Goal: Task Accomplishment & Management: Complete application form

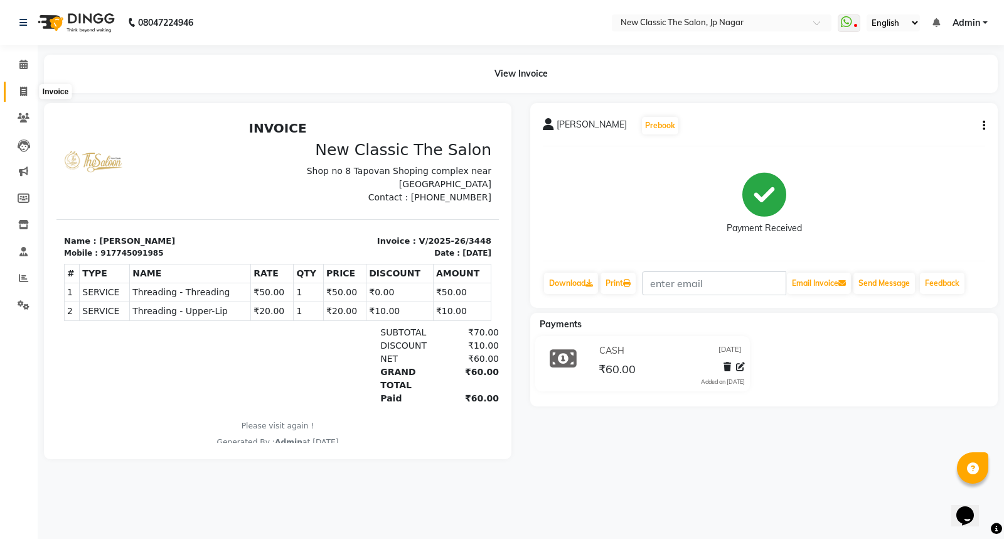
click at [24, 93] on icon at bounding box center [23, 91] width 7 height 9
select select "service"
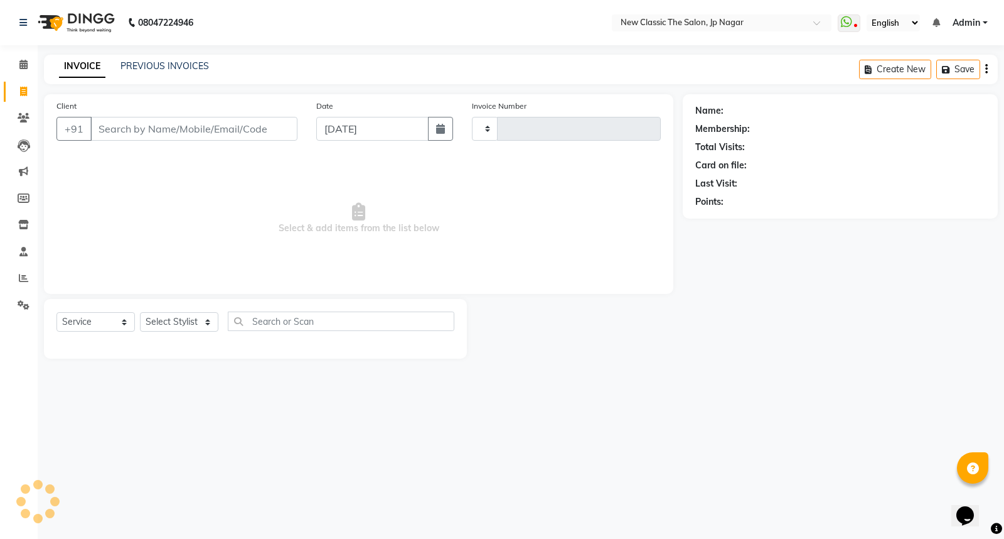
type input "3449"
select select "4678"
click at [221, 134] on input "Client" at bounding box center [193, 129] width 207 height 24
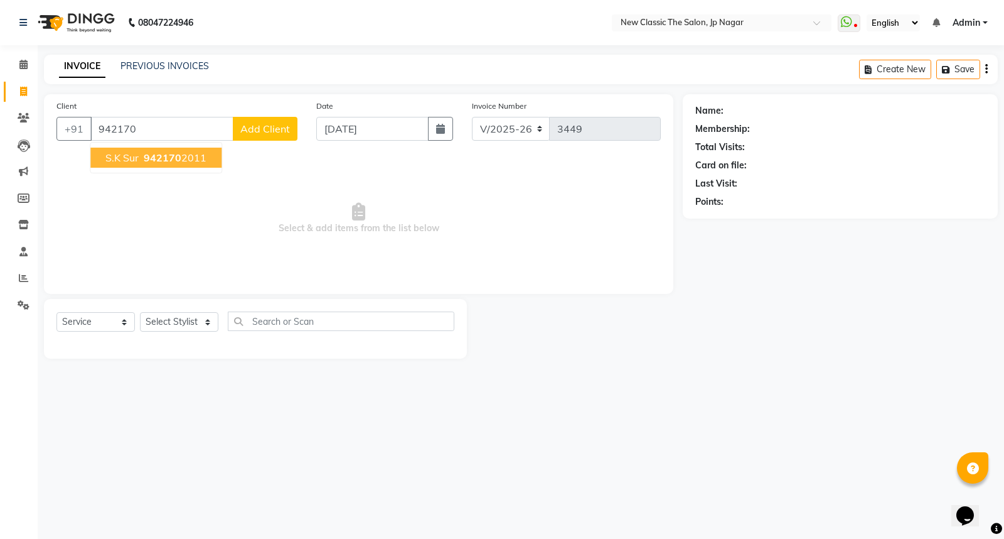
click at [158, 161] on span "942170" at bounding box center [163, 157] width 38 height 13
type input "9421702011"
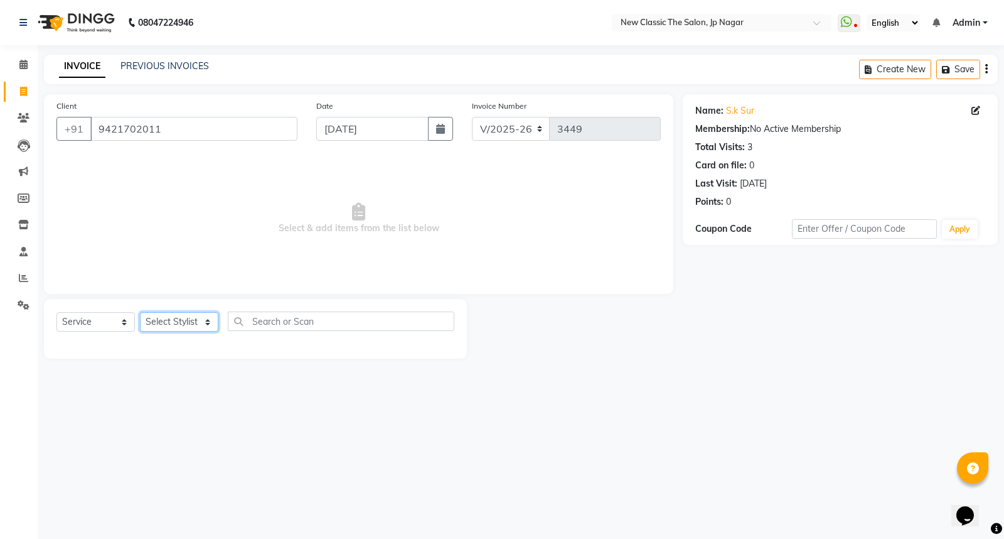
click at [183, 325] on select "Select Stylist Amit [PERSON_NAME] [PERSON_NAME] [PERSON_NAME] Manager [PERSON_N…" at bounding box center [179, 321] width 78 height 19
select select "77556"
click at [140, 313] on select "Select Stylist Amit [PERSON_NAME] [PERSON_NAME] [PERSON_NAME] Manager [PERSON_N…" at bounding box center [179, 321] width 78 height 19
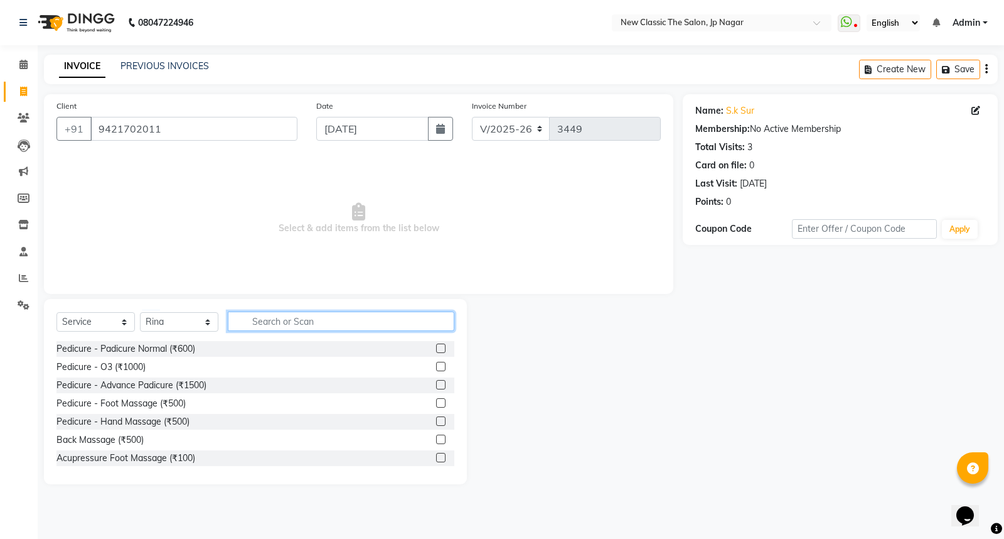
click at [312, 325] on input "text" at bounding box center [341, 320] width 227 height 19
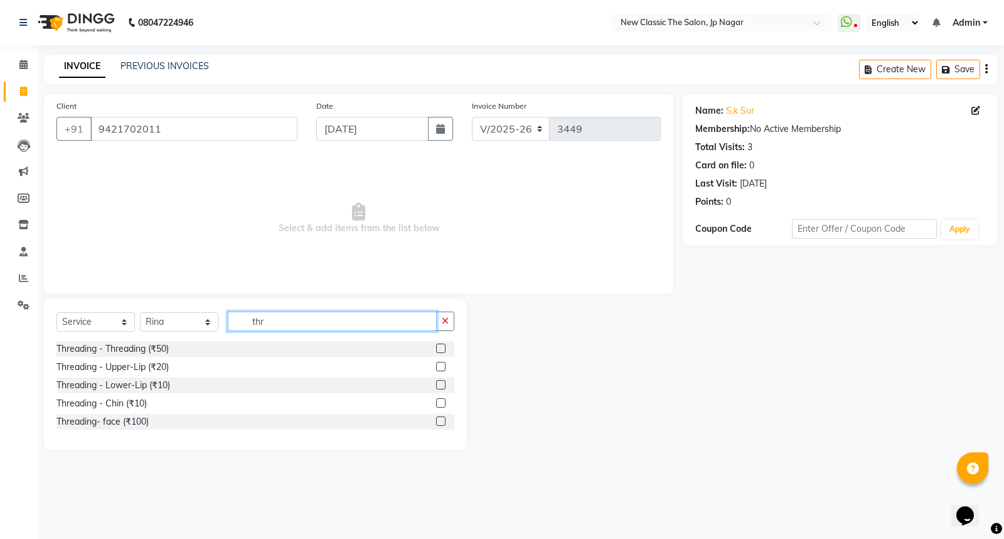
type input "thr"
click at [442, 348] on label at bounding box center [440, 347] width 9 height 9
click at [442, 348] on input "checkbox" at bounding box center [440, 349] width 8 height 8
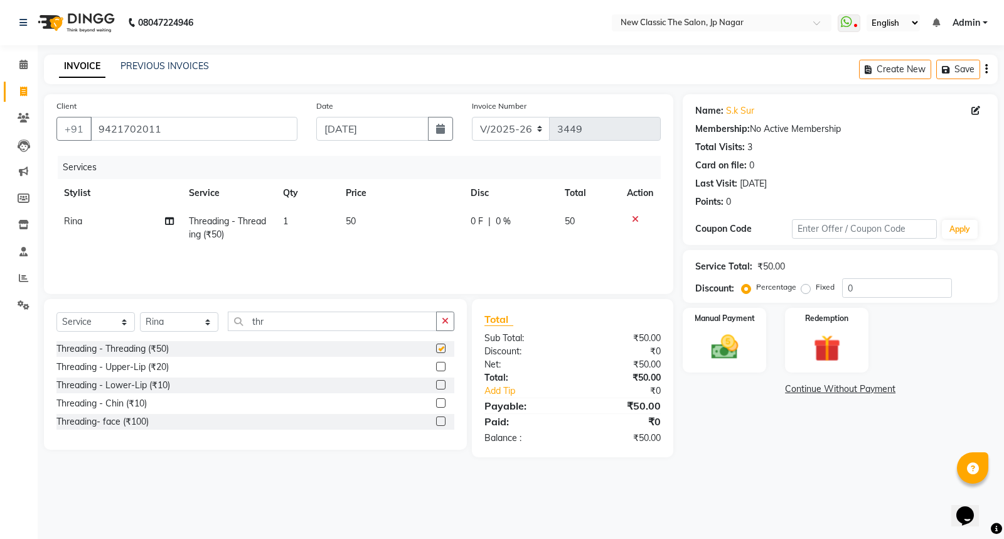
checkbox input "false"
click at [726, 352] on img at bounding box center [724, 347] width 45 height 32
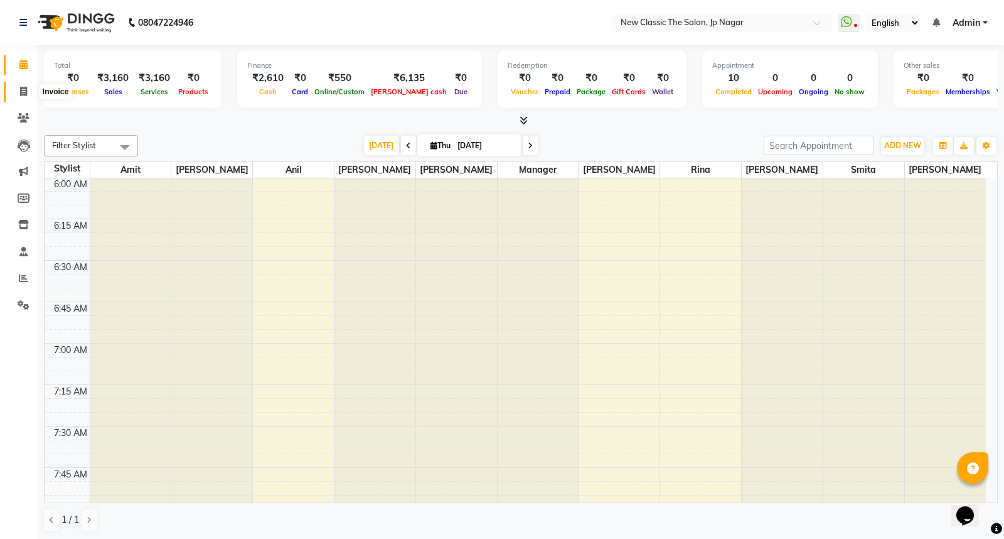
click at [22, 90] on icon at bounding box center [23, 91] width 7 height 9
select select "4678"
select select "service"
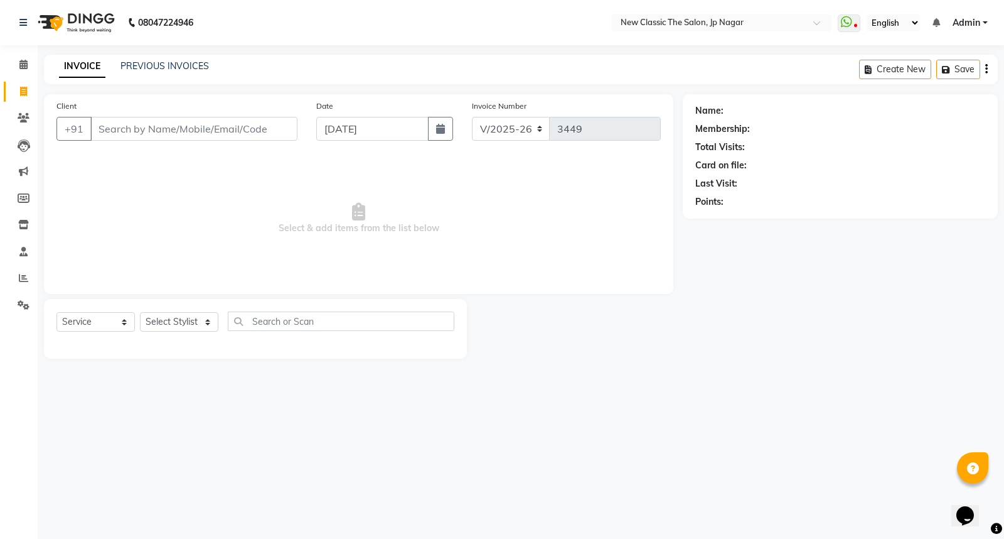
click at [262, 132] on input "Client" at bounding box center [193, 129] width 207 height 24
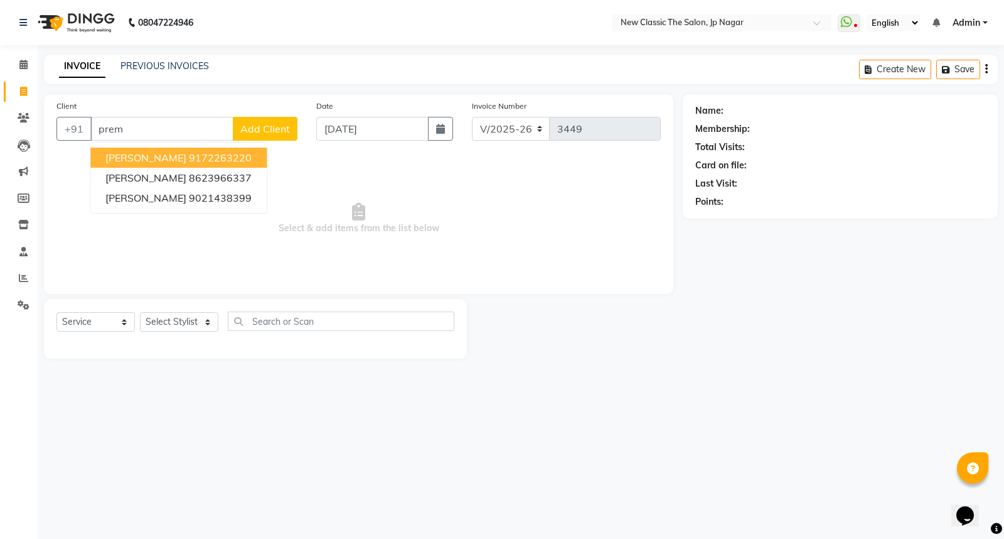
click at [189, 156] on ngb-highlight "9172263220" at bounding box center [220, 157] width 63 height 13
type input "9172263220"
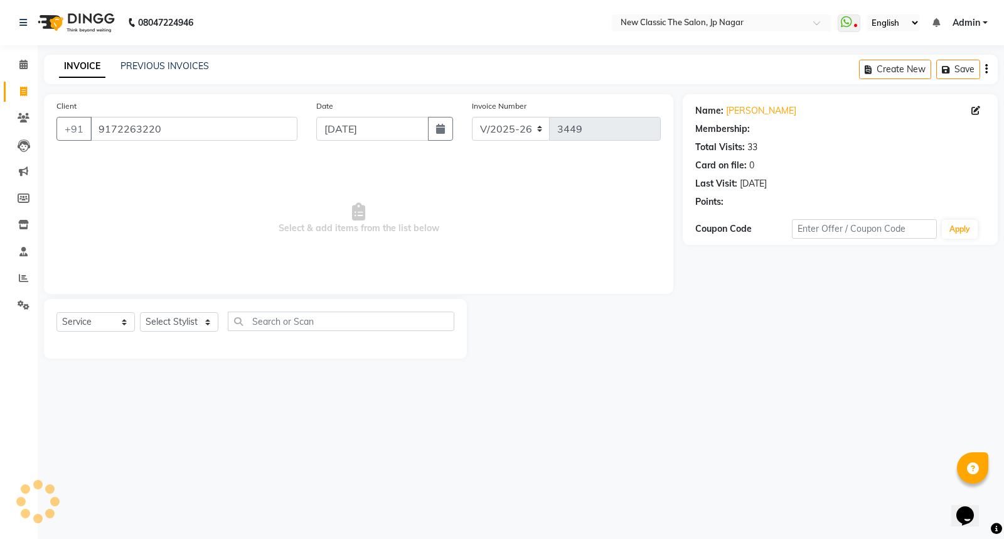
select select "1: Object"
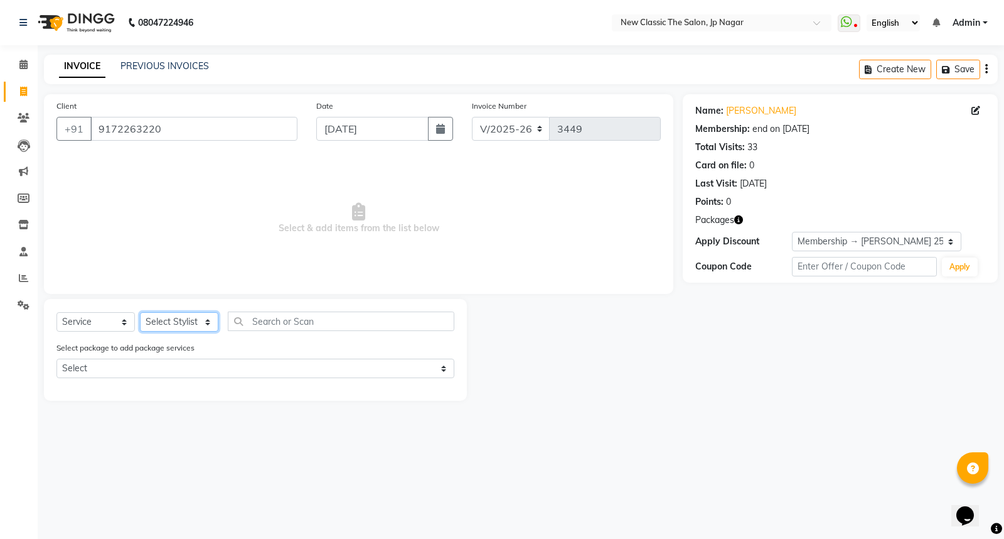
click at [172, 321] on select "Select Stylist Amit [PERSON_NAME] [PERSON_NAME] [PERSON_NAME] Manager [PERSON_N…" at bounding box center [179, 321] width 78 height 19
select select "27632"
click at [140, 313] on select "Select Stylist Amit [PERSON_NAME] [PERSON_NAME] [PERSON_NAME] Manager [PERSON_N…" at bounding box center [179, 321] width 78 height 19
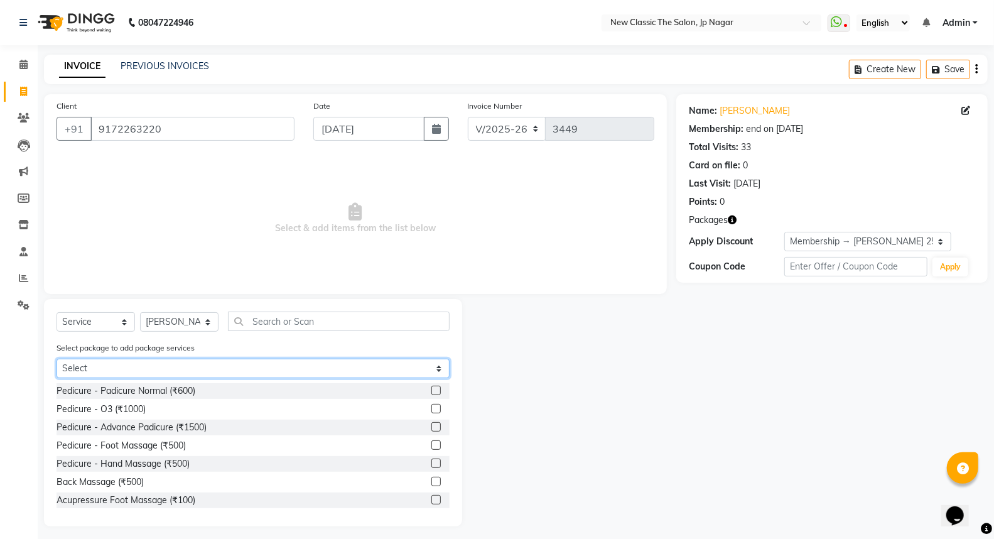
click at [172, 365] on select "Select [PERSON_NAME] 2500" at bounding box center [252, 367] width 393 height 19
select select "1: Object"
click at [56, 358] on select "Select [PERSON_NAME] 2500" at bounding box center [252, 367] width 393 height 19
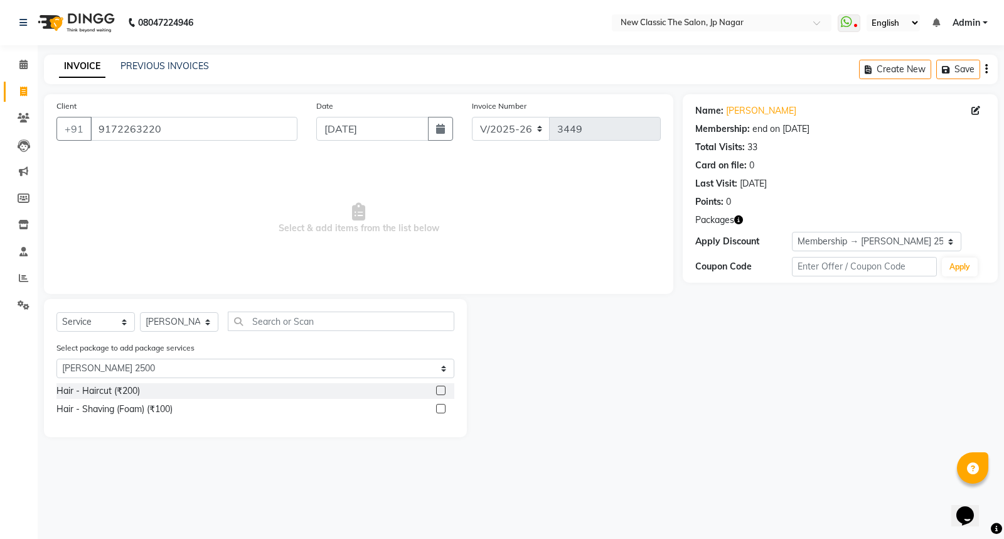
click at [440, 408] on label at bounding box center [440, 408] width 9 height 9
click at [440, 408] on input "checkbox" at bounding box center [440, 409] width 8 height 8
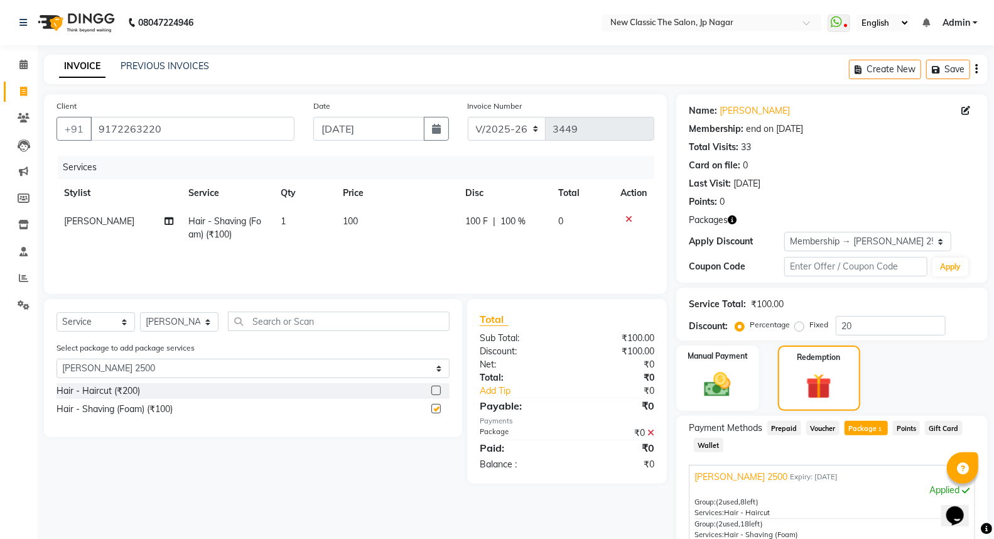
checkbox input "false"
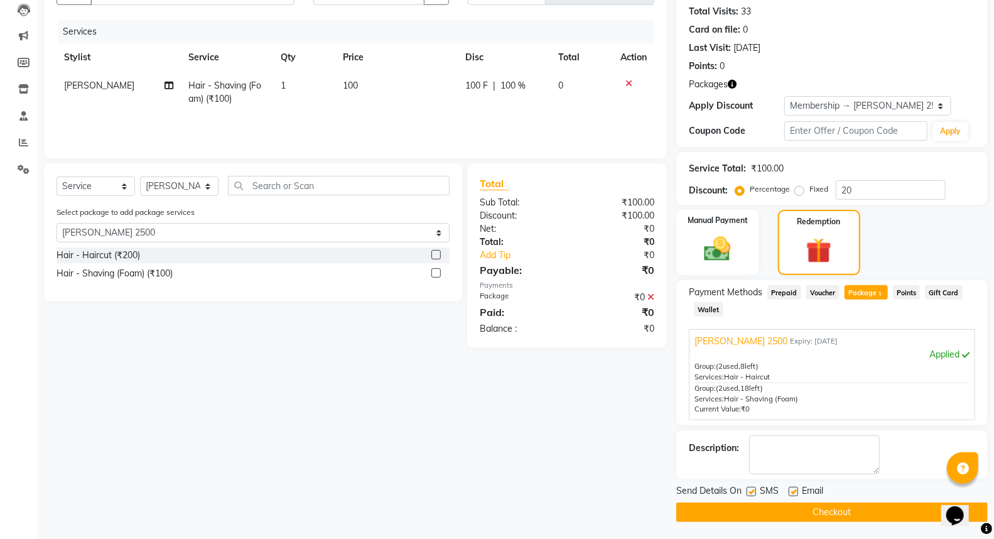
scroll to position [136, 0]
drag, startPoint x: 712, startPoint y: 511, endPoint x: 701, endPoint y: 513, distance: 11.0
click at [712, 511] on button "Checkout" at bounding box center [831, 511] width 311 height 19
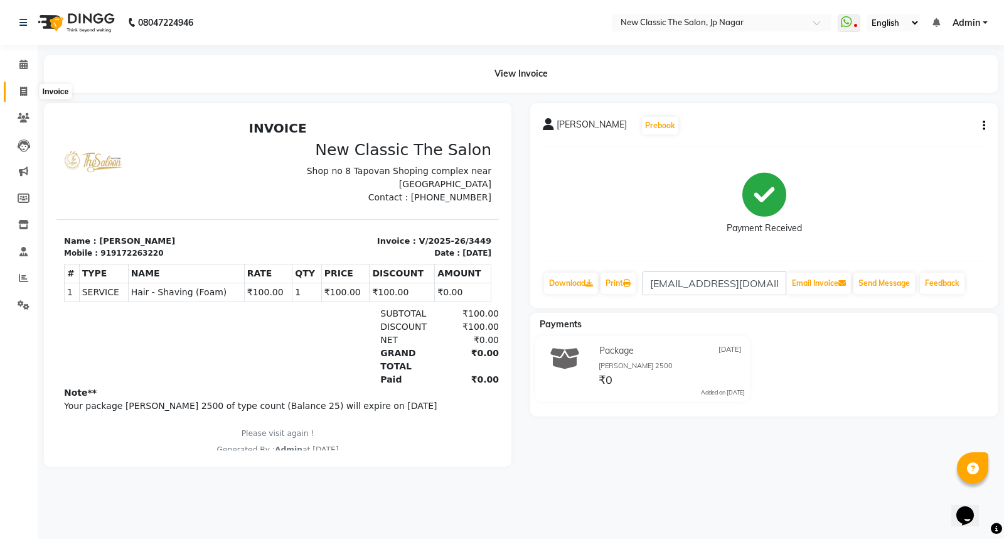
click at [25, 94] on icon at bounding box center [23, 91] width 7 height 9
select select "service"
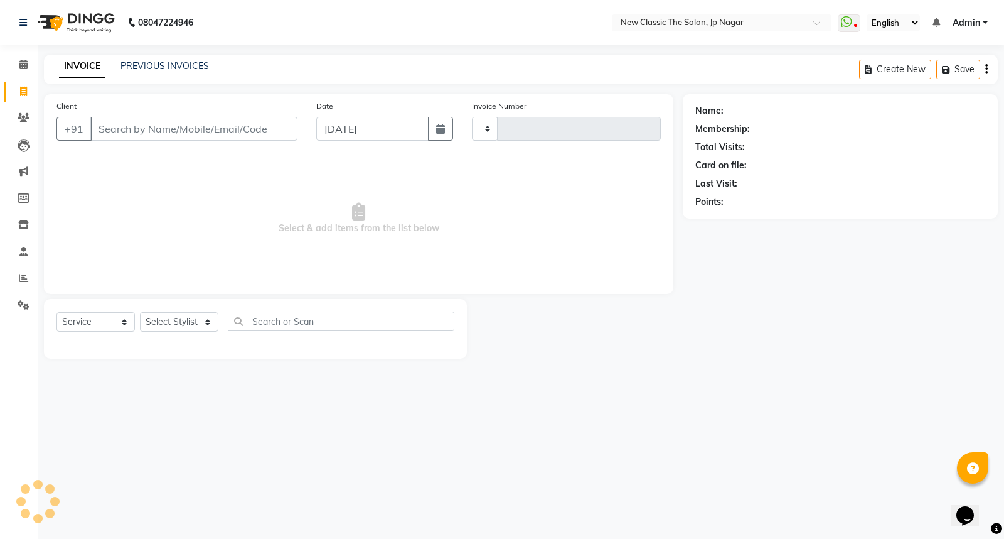
type input "3450"
select select "4678"
click at [149, 129] on input "Client" at bounding box center [193, 129] width 207 height 24
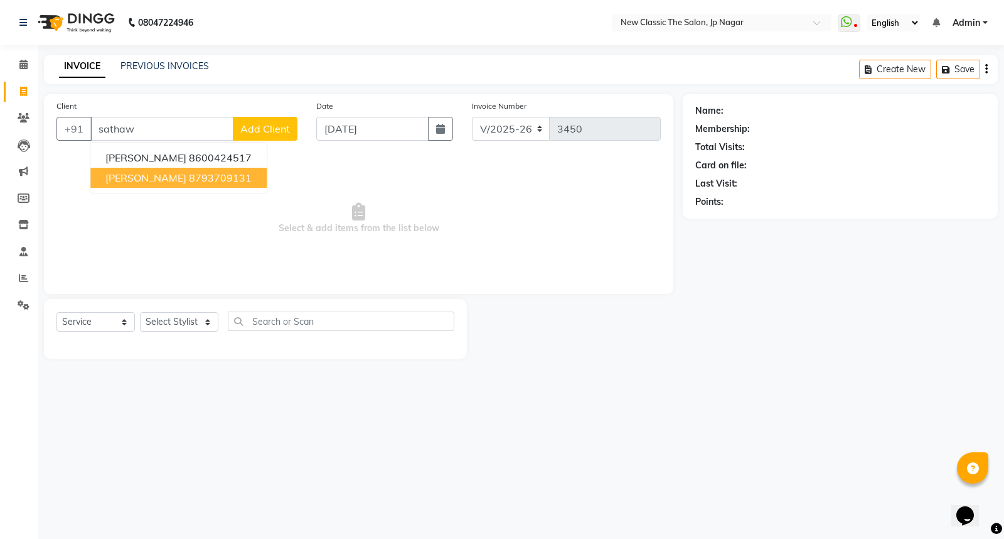
click at [164, 174] on span "[PERSON_NAME]" at bounding box center [145, 177] width 81 height 13
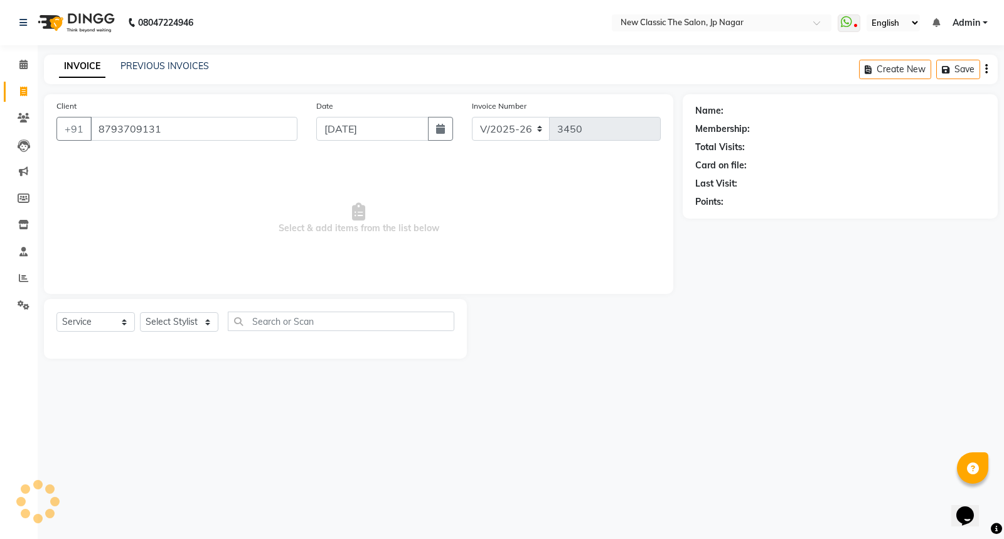
type input "8793709131"
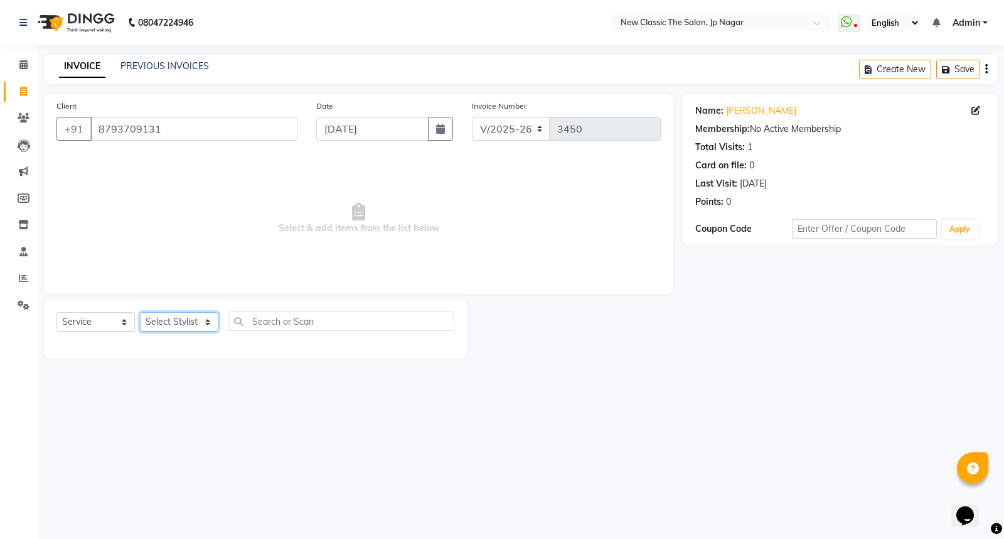
drag, startPoint x: 186, startPoint y: 318, endPoint x: 183, endPoint y: 325, distance: 6.8
click at [185, 320] on select "Select Stylist Amit [PERSON_NAME] [PERSON_NAME] [PERSON_NAME] Manager [PERSON_N…" at bounding box center [179, 321] width 78 height 19
select select "27780"
click at [140, 313] on select "Select Stylist Amit [PERSON_NAME] [PERSON_NAME] [PERSON_NAME] Manager [PERSON_N…" at bounding box center [179, 321] width 78 height 19
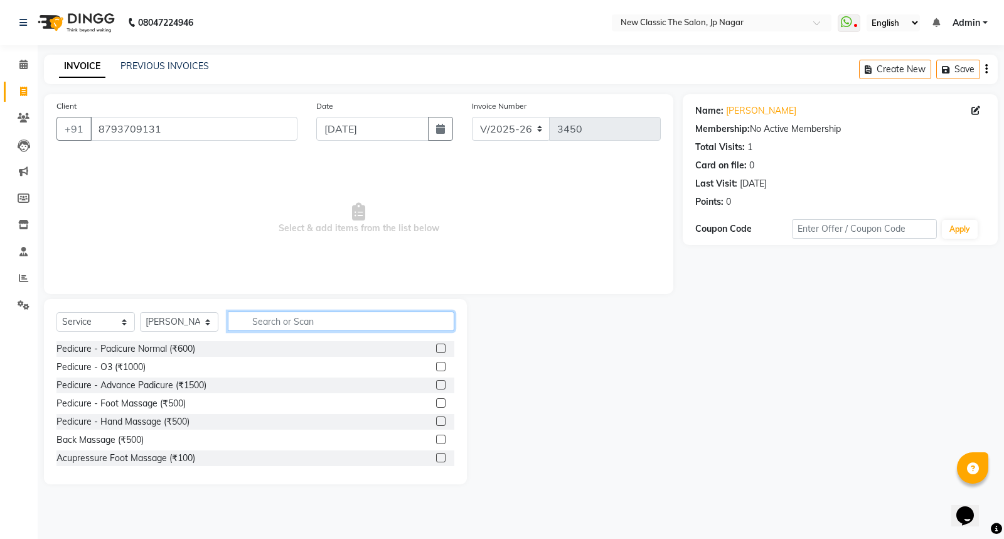
click at [279, 322] on input "text" at bounding box center [341, 320] width 227 height 19
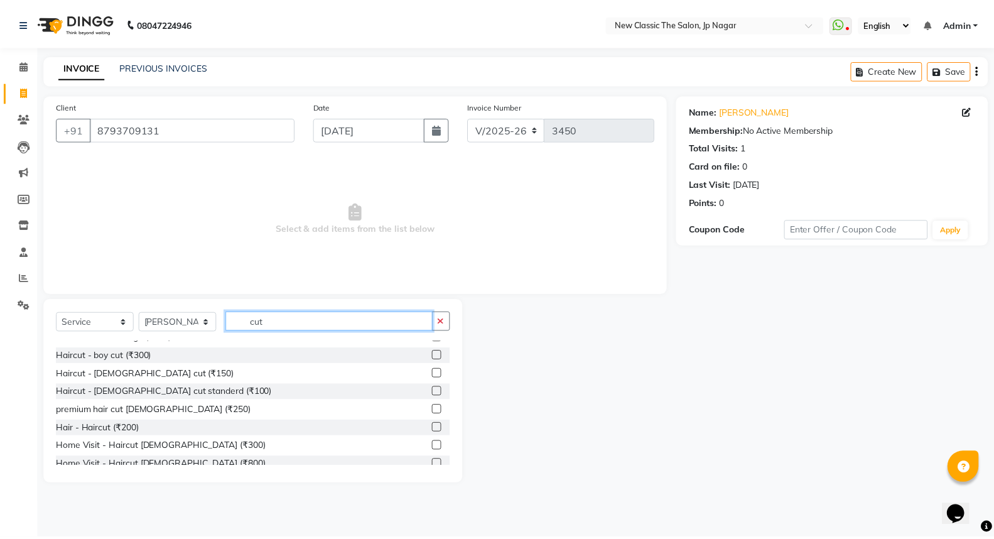
scroll to position [110, 0]
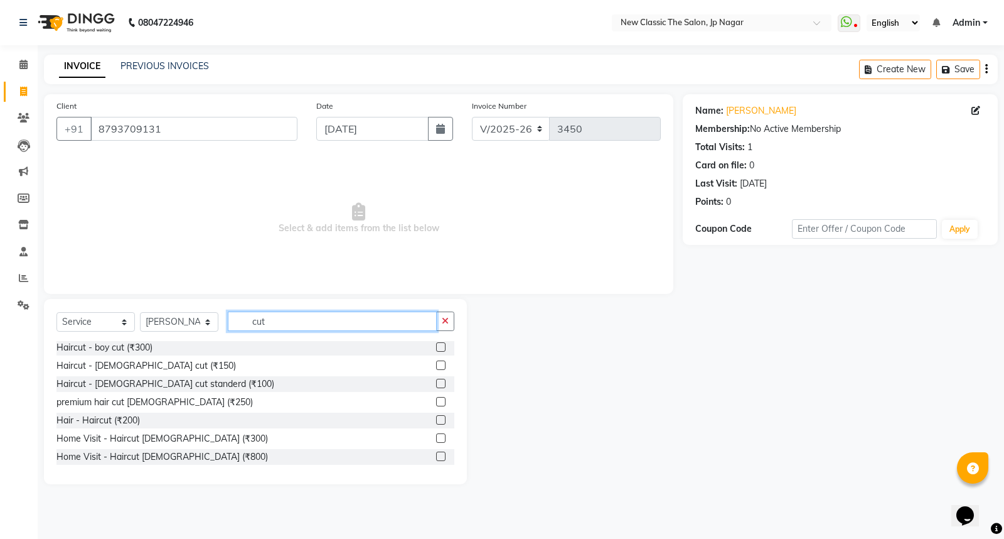
type input "cut"
click at [436, 365] on label at bounding box center [440, 364] width 9 height 9
click at [436, 365] on input "checkbox" at bounding box center [440, 366] width 8 height 8
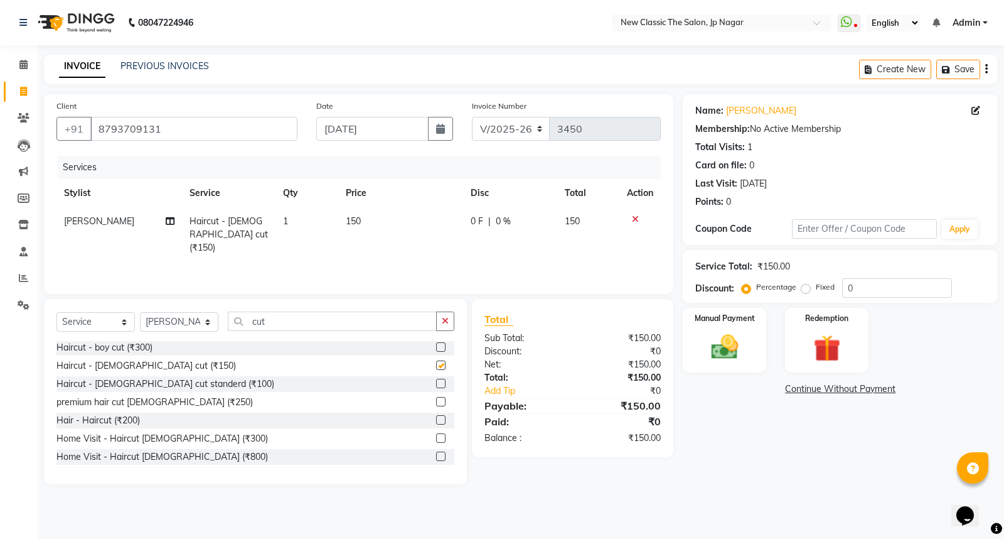
checkbox input "false"
click at [722, 354] on img at bounding box center [724, 347] width 45 height 32
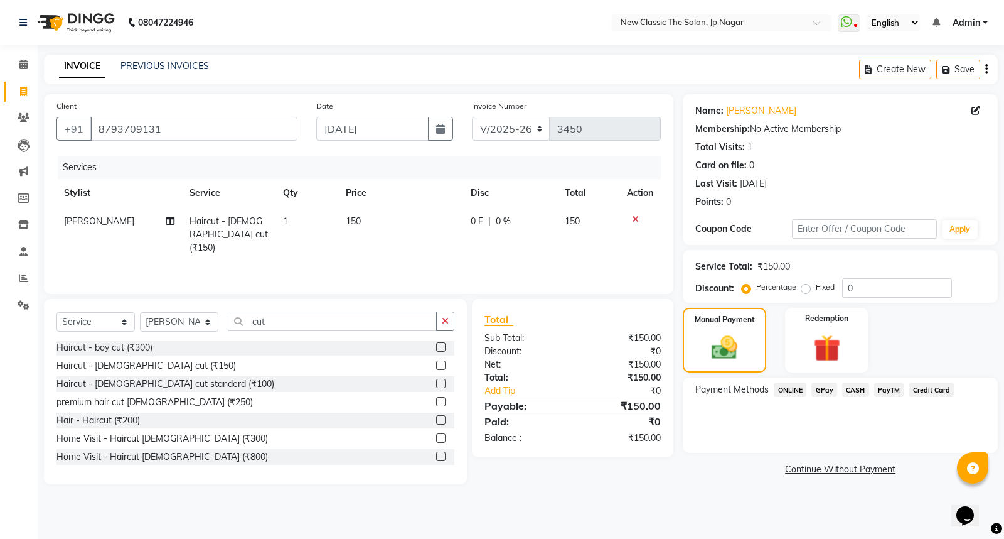
click at [786, 387] on span "ONLINE" at bounding box center [790, 389] width 33 height 14
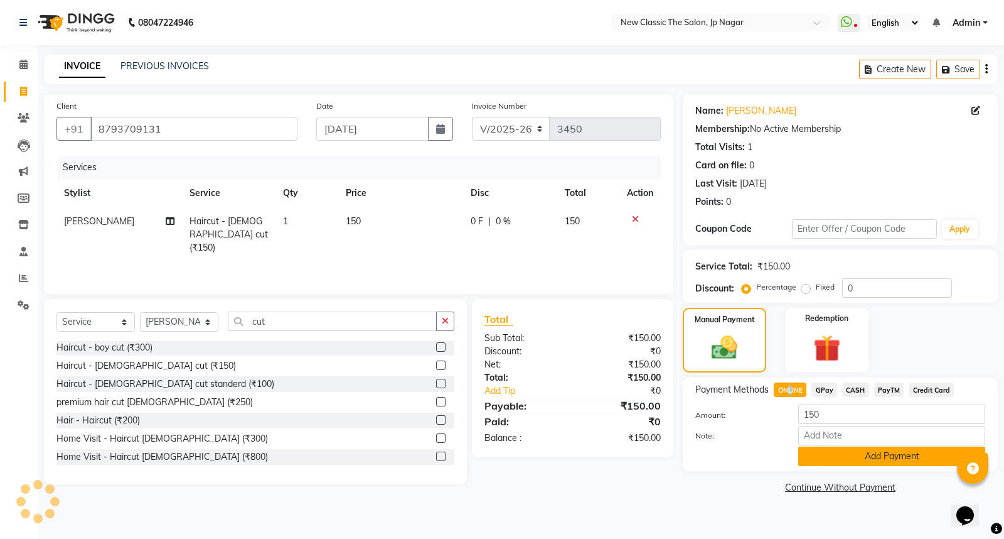
click at [837, 463] on button "Add Payment" at bounding box center [891, 455] width 187 height 19
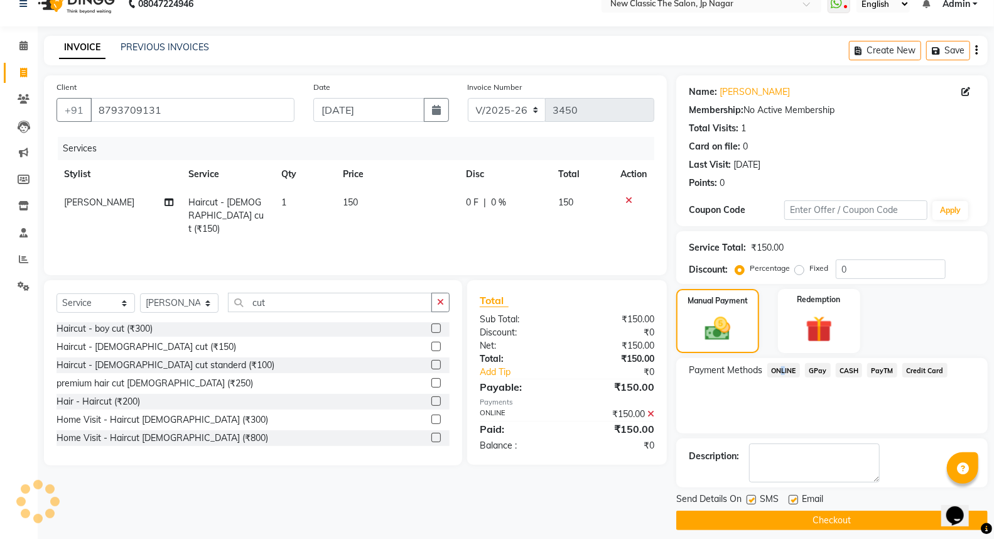
scroll to position [28, 0]
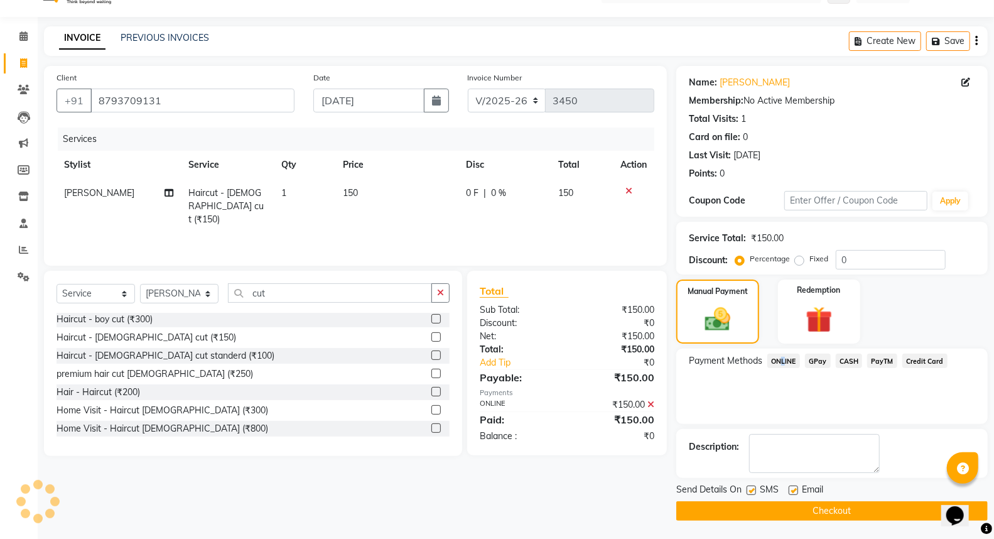
click at [754, 512] on button "Checkout" at bounding box center [831, 510] width 311 height 19
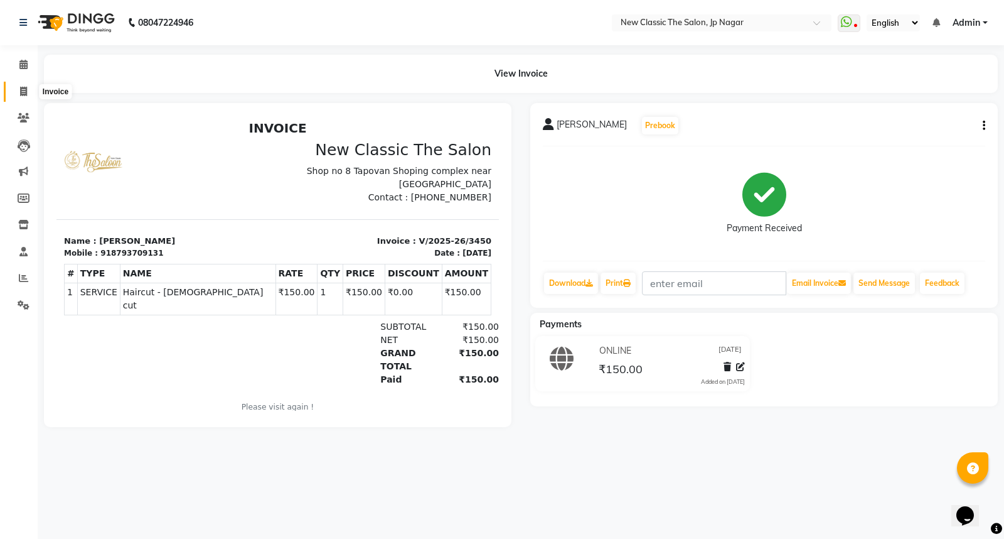
click at [21, 93] on icon at bounding box center [23, 91] width 7 height 9
select select "service"
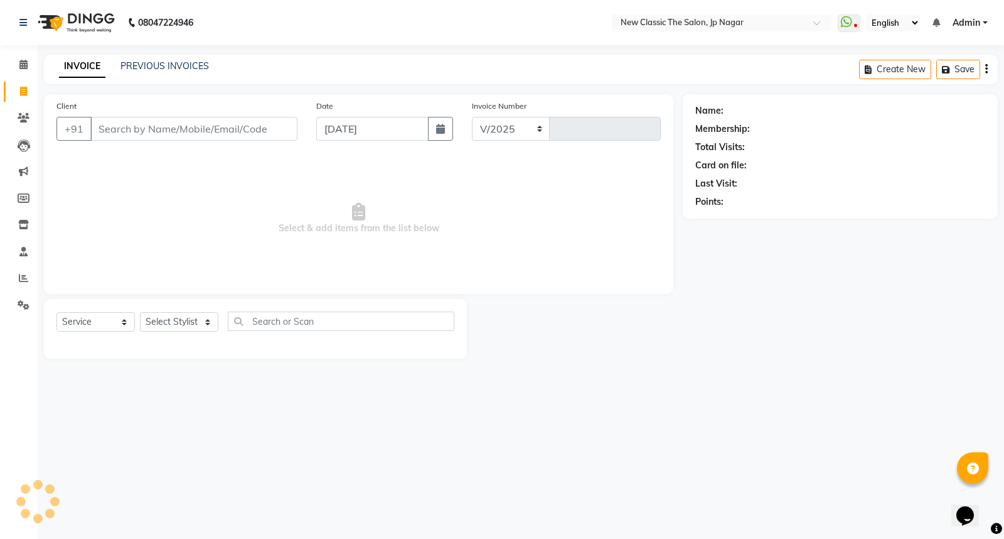
select select "4678"
type input "3451"
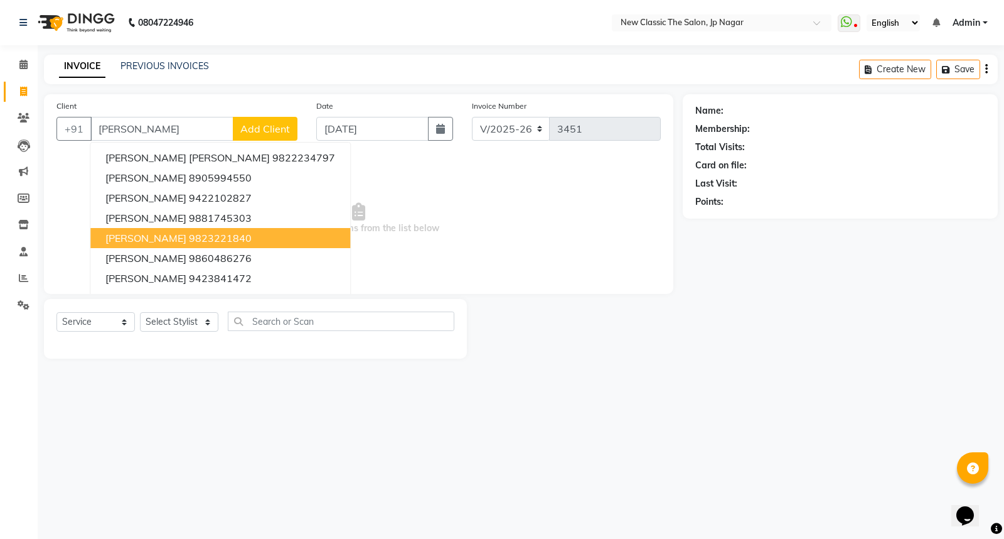
click at [145, 236] on span "[PERSON_NAME]" at bounding box center [145, 238] width 81 height 13
type input "9823221840"
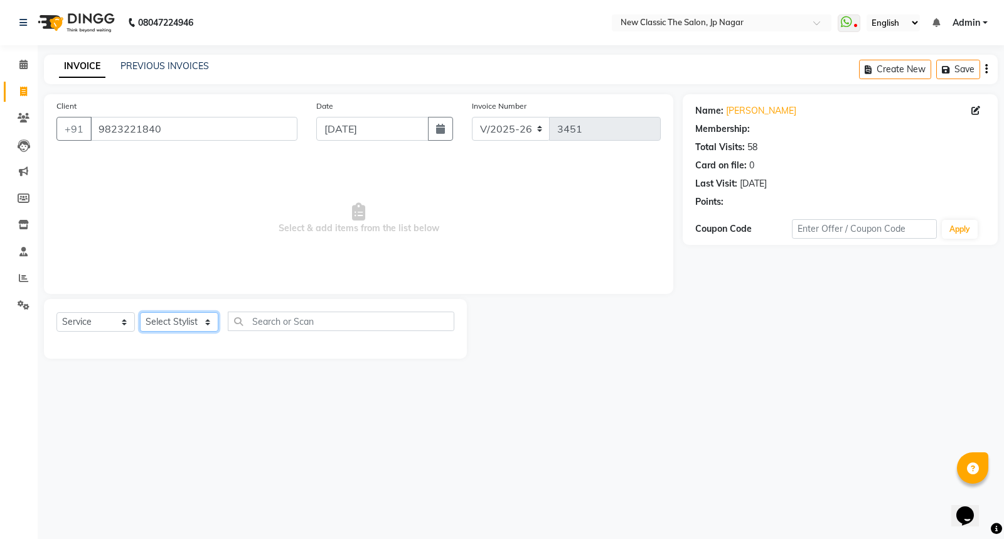
click at [160, 321] on select "Select Stylist Amit [PERSON_NAME] [PERSON_NAME] [PERSON_NAME] Manager [PERSON_N…" at bounding box center [179, 321] width 78 height 19
click at [140, 313] on select "Select Stylist Amit [PERSON_NAME] [PERSON_NAME] [PERSON_NAME] Manager [PERSON_N…" at bounding box center [179, 321] width 78 height 19
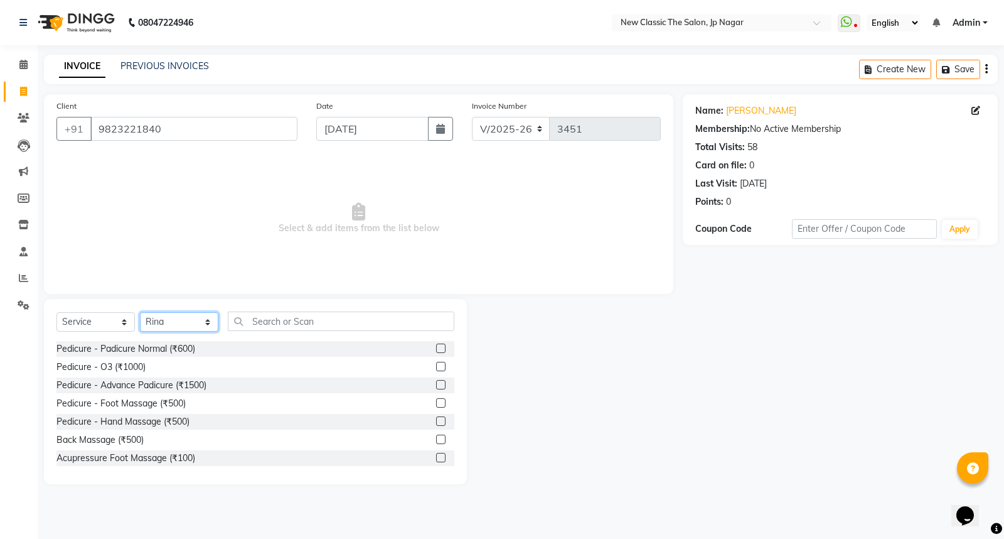
click at [193, 324] on select "Select Stylist Amit [PERSON_NAME] [PERSON_NAME] [PERSON_NAME] Manager [PERSON_N…" at bounding box center [179, 321] width 78 height 19
select select "27628"
click at [140, 313] on select "Select Stylist Amit [PERSON_NAME] [PERSON_NAME] [PERSON_NAME] Manager [PERSON_N…" at bounding box center [179, 321] width 78 height 19
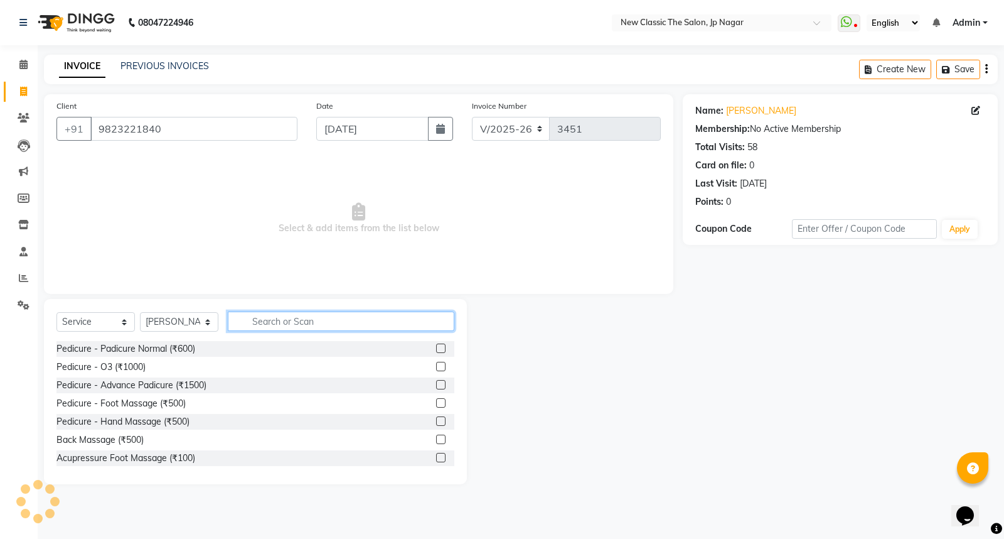
click at [272, 318] on input "text" at bounding box center [341, 320] width 227 height 19
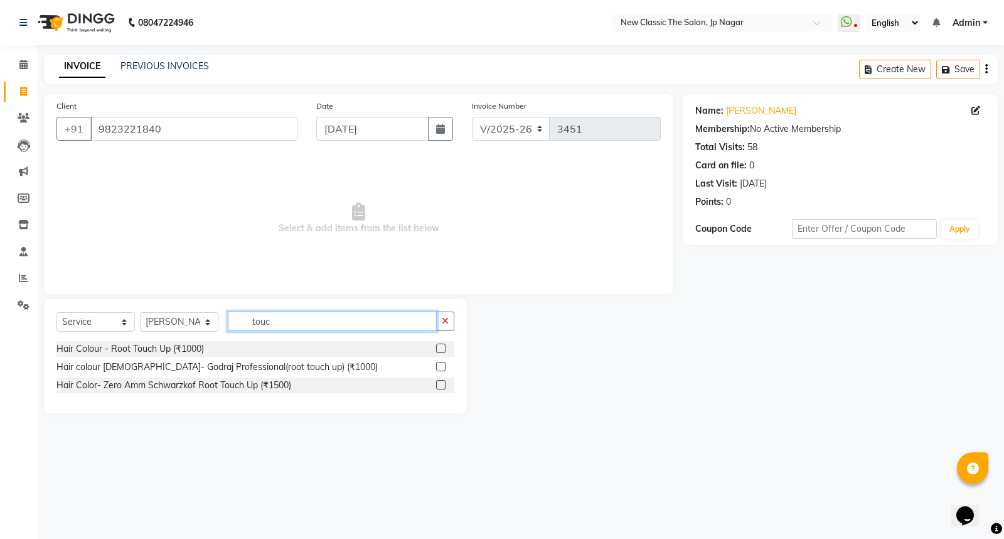
type input "touc"
click at [438, 347] on label at bounding box center [440, 347] width 9 height 9
click at [438, 347] on input "checkbox" at bounding box center [440, 349] width 8 height 8
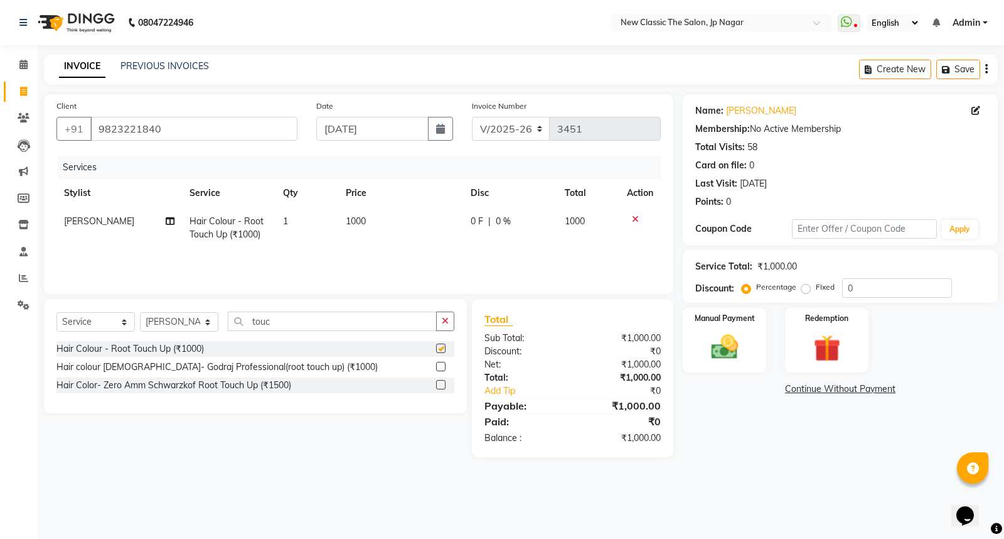
checkbox input "false"
click at [350, 220] on span "1000" at bounding box center [356, 220] width 20 height 11
select select "27628"
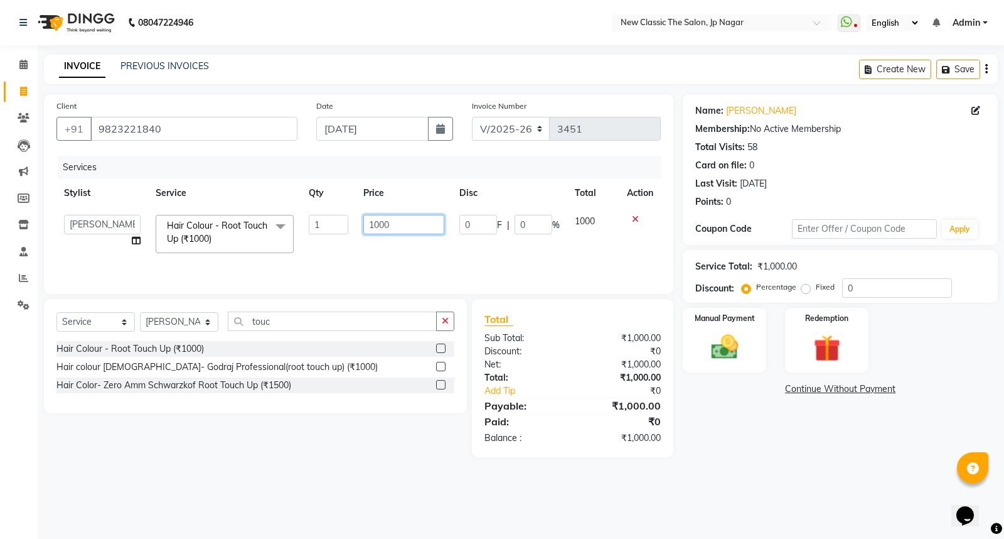
click at [380, 223] on input "1000" at bounding box center [403, 224] width 81 height 19
type input "1200"
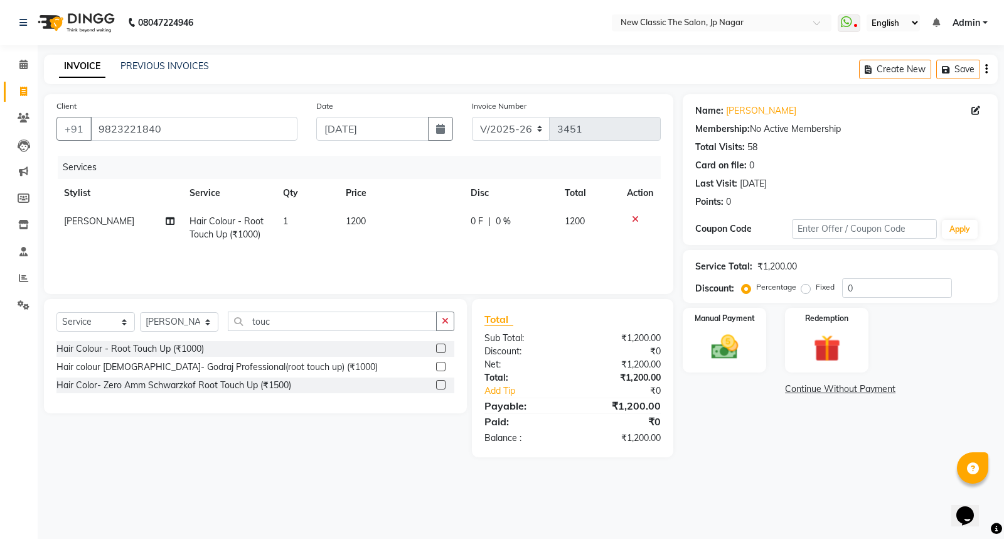
click at [385, 249] on div "Services Stylist Service Qty Price Disc Total Action [PERSON_NAME] Hair Colour …" at bounding box center [358, 219] width 604 height 126
click at [440, 325] on button "button" at bounding box center [445, 320] width 18 height 19
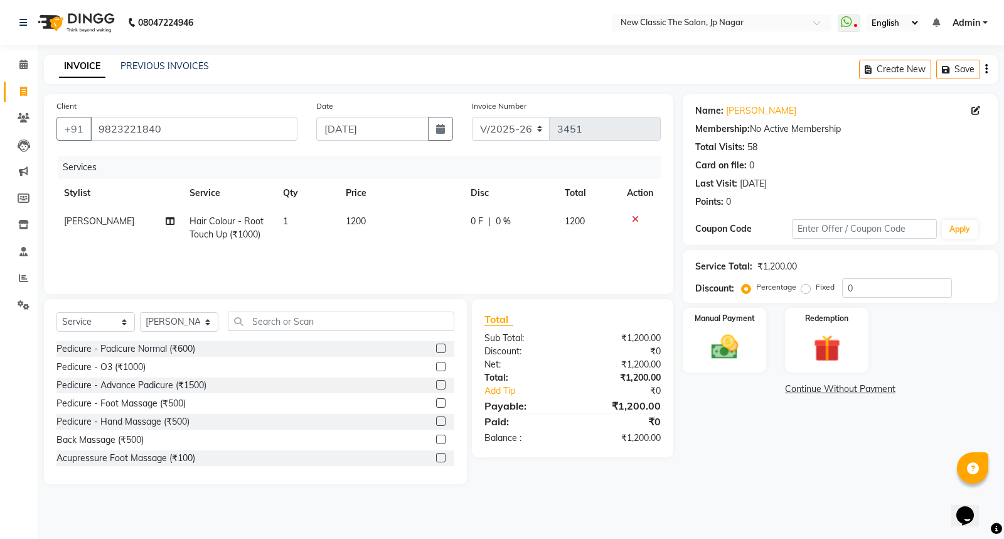
click at [75, 222] on span "[PERSON_NAME]" at bounding box center [99, 220] width 70 height 11
select select "27628"
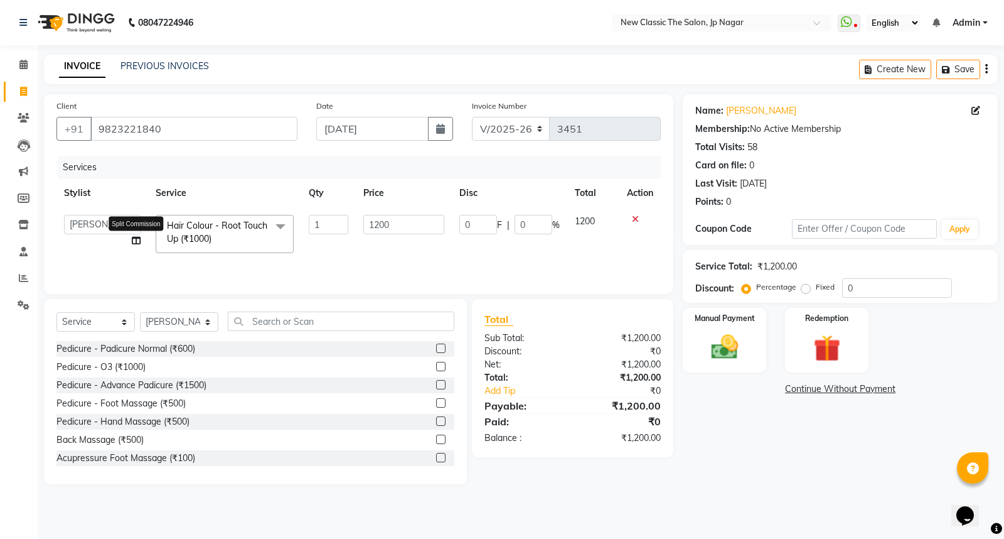
click at [134, 240] on icon at bounding box center [136, 240] width 9 height 9
select select "27628"
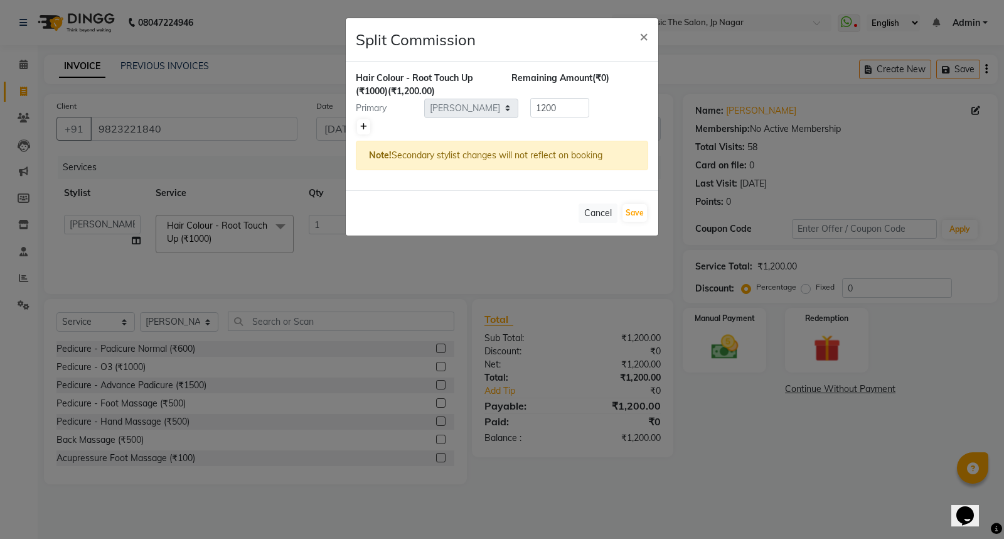
click at [365, 126] on icon at bounding box center [363, 127] width 7 height 8
type input "600"
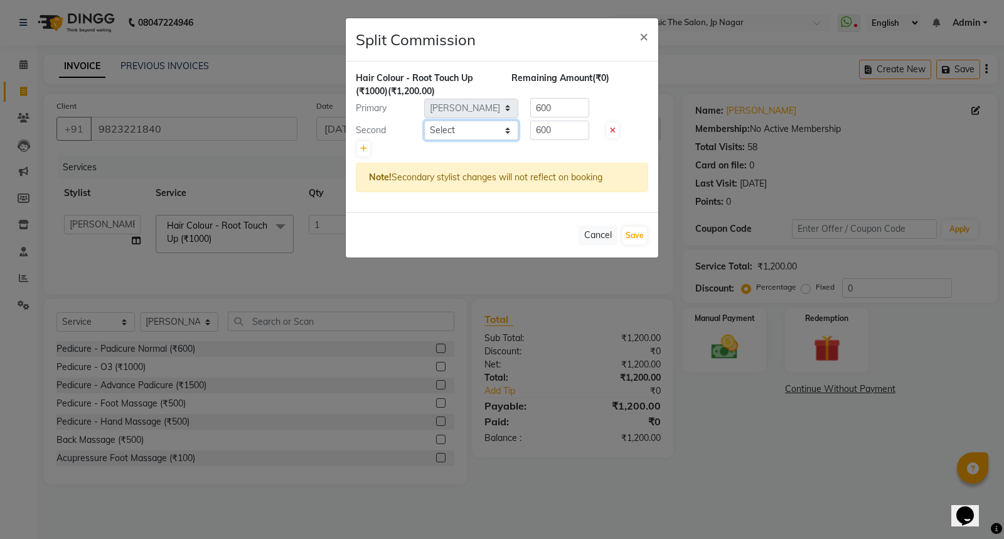
click at [452, 129] on select "Select Amit [PERSON_NAME] [PERSON_NAME] [PERSON_NAME] Manager [PERSON_NAME] [PE…" at bounding box center [471, 130] width 94 height 19
select select "27630"
click at [424, 121] on select "Select Amit [PERSON_NAME] [PERSON_NAME] [PERSON_NAME] Manager [PERSON_NAME] [PE…" at bounding box center [471, 130] width 94 height 19
click at [642, 236] on button "Save" at bounding box center [635, 236] width 24 height 18
select select "Select"
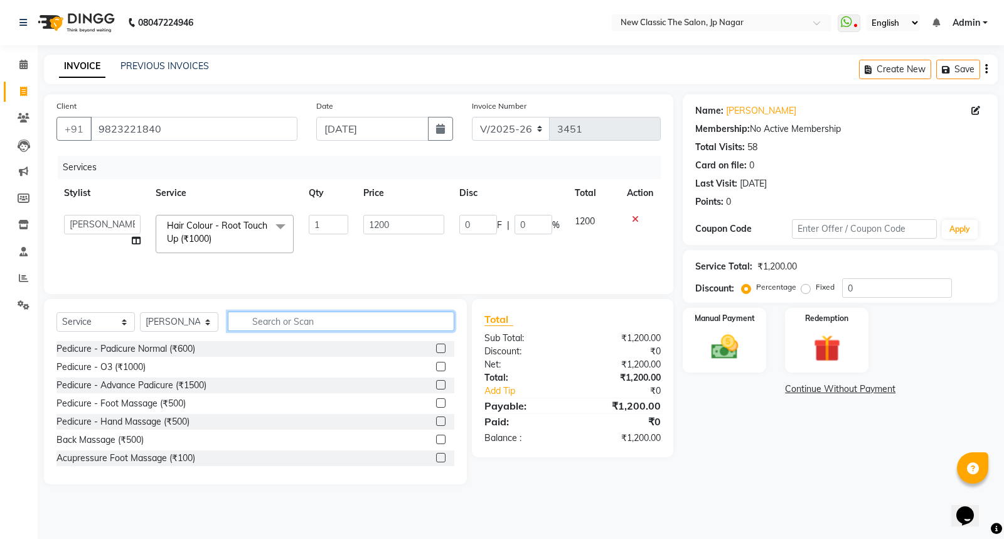
click at [320, 325] on input "text" at bounding box center [341, 320] width 227 height 19
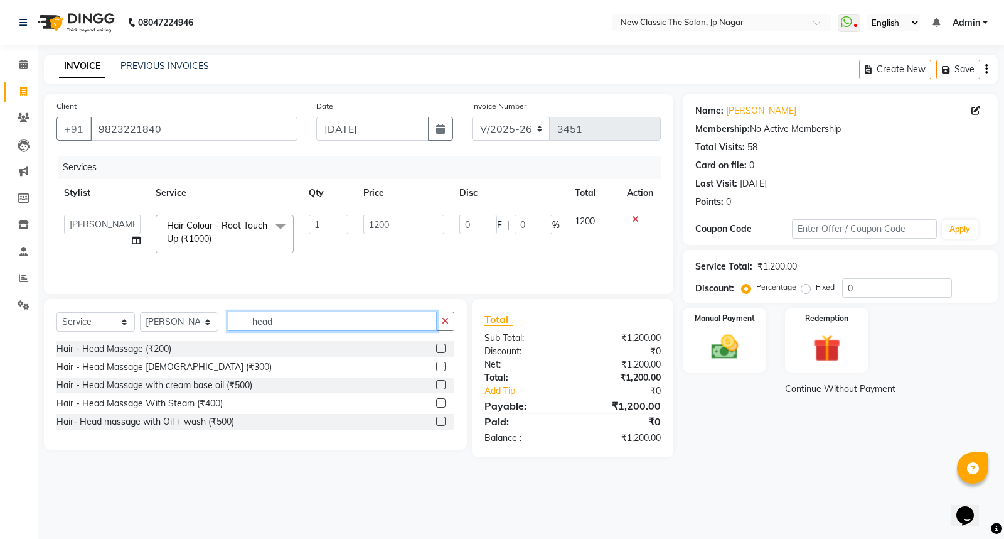
type input "head"
click at [443, 404] on label at bounding box center [440, 402] width 9 height 9
click at [443, 404] on input "checkbox" at bounding box center [440, 403] width 8 height 8
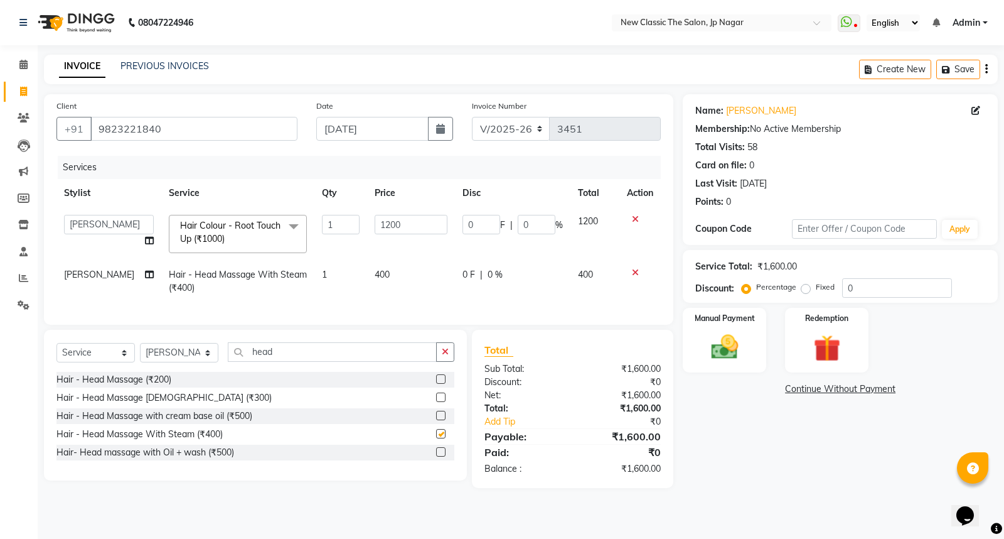
checkbox input "false"
click at [448, 356] on icon "button" at bounding box center [445, 351] width 7 height 9
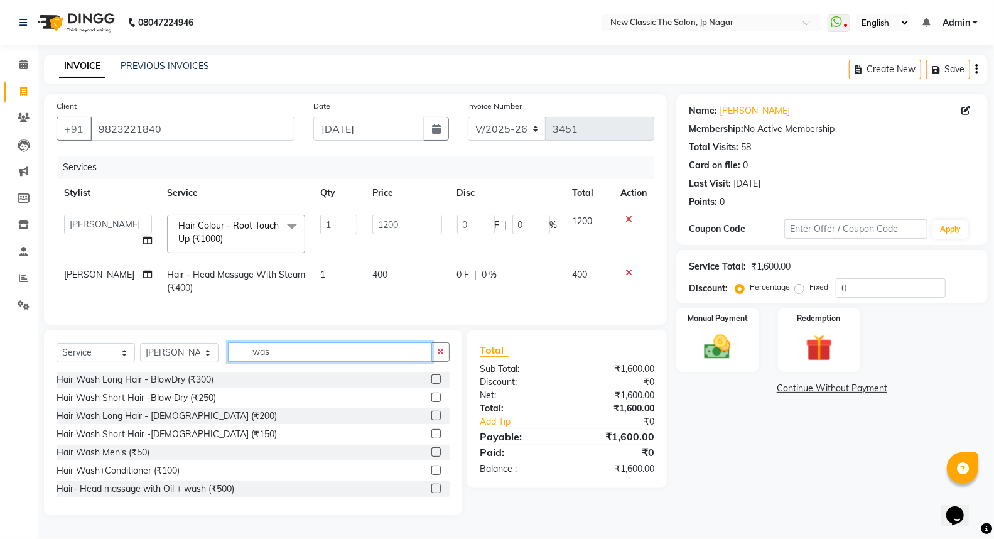
type input "was"
click at [431, 475] on label at bounding box center [435, 469] width 9 height 9
click at [431, 475] on input "checkbox" at bounding box center [435, 470] width 8 height 8
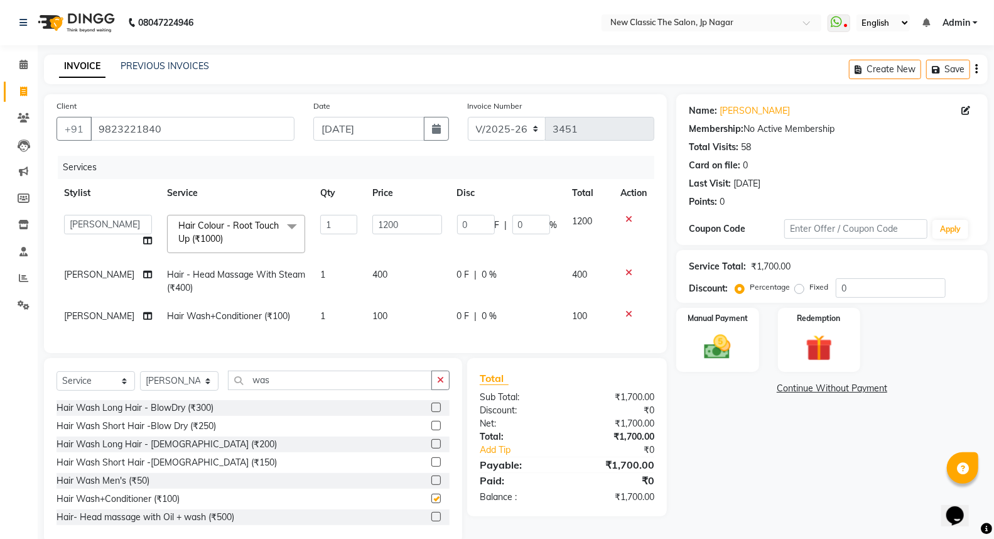
checkbox input "false"
click at [438, 384] on icon "button" at bounding box center [440, 379] width 7 height 9
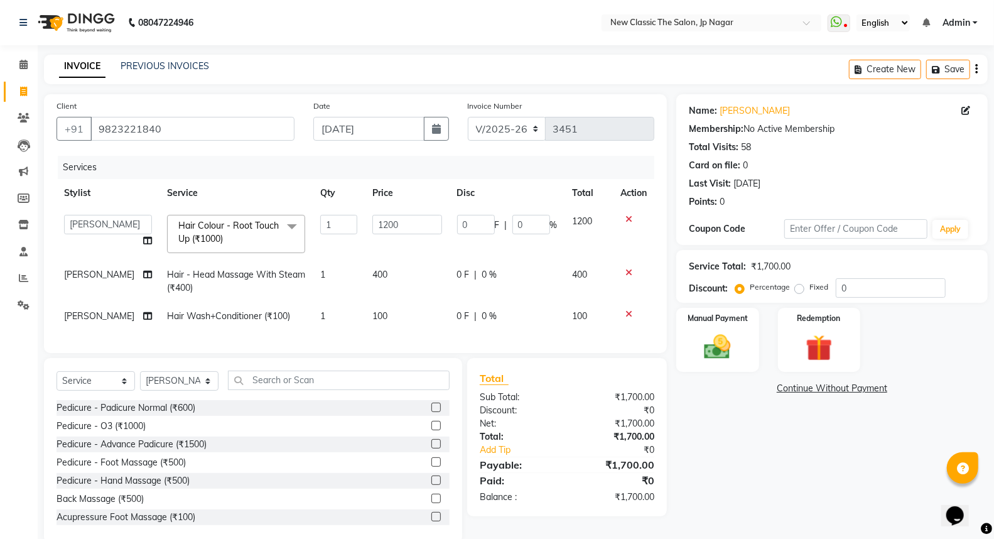
drag, startPoint x: 443, startPoint y: 273, endPoint x: 449, endPoint y: 276, distance: 7.0
click at [443, 274] on td "400" at bounding box center [407, 280] width 85 height 41
select select "27628"
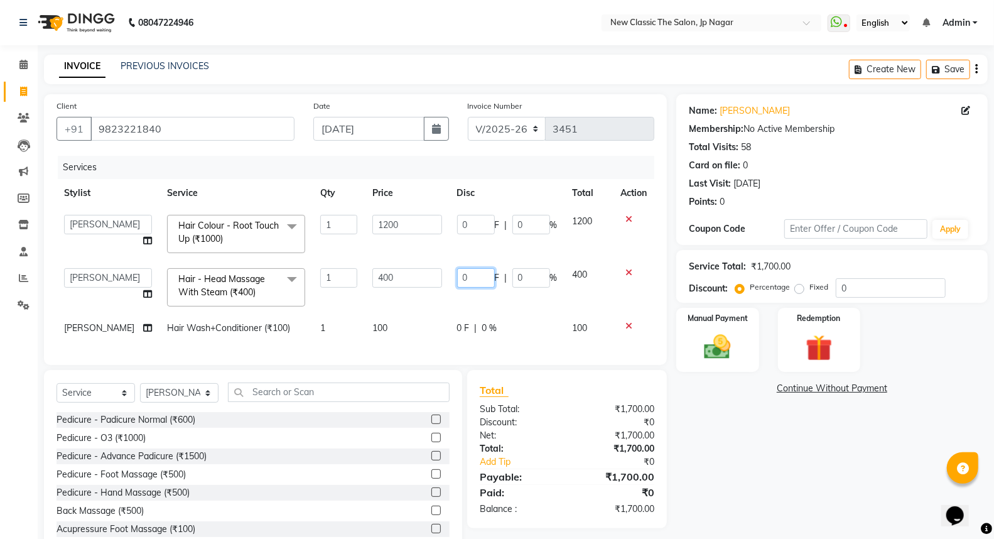
click at [457, 274] on input "0" at bounding box center [476, 277] width 38 height 19
type input "100"
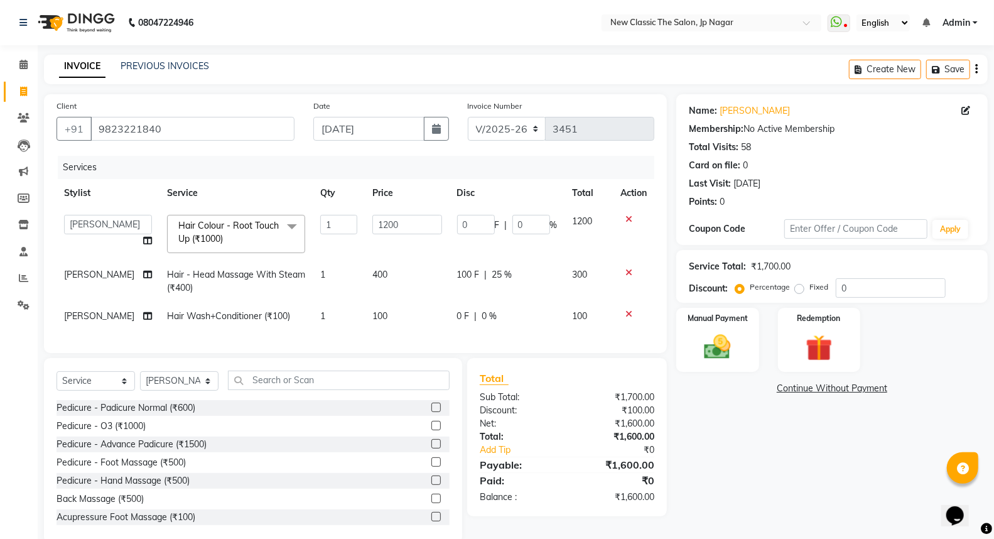
click at [417, 305] on tbody "Amit [PERSON_NAME] [PERSON_NAME] [PERSON_NAME] Manager [PERSON_NAME] [PERSON_NA…" at bounding box center [355, 268] width 598 height 123
click at [457, 228] on input "0" at bounding box center [476, 224] width 38 height 19
type input "100"
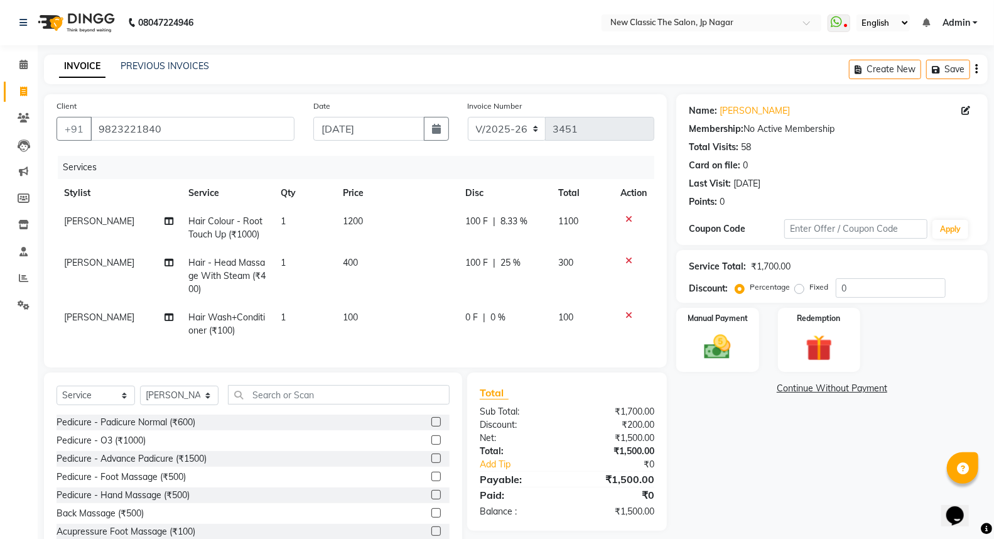
click at [452, 247] on tr "[PERSON_NAME] Hair Colour - Root Touch Up (₹1000) 1 1200 100 F | 8.33 % 1100" at bounding box center [355, 227] width 598 height 41
click at [718, 353] on img at bounding box center [717, 347] width 45 height 32
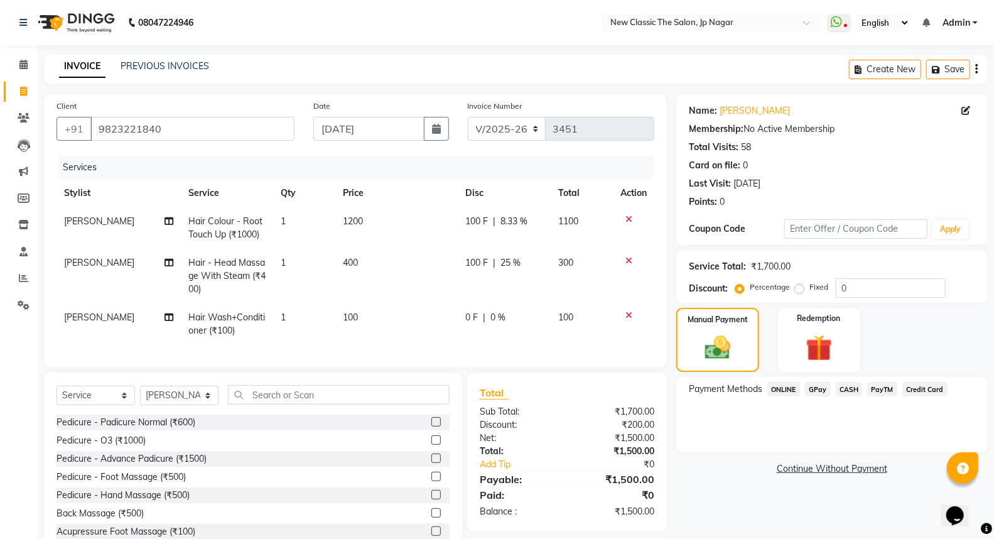
drag, startPoint x: 931, startPoint y: 386, endPoint x: 918, endPoint y: 402, distance: 20.1
click at [930, 387] on span "Credit Card" at bounding box center [924, 389] width 45 height 14
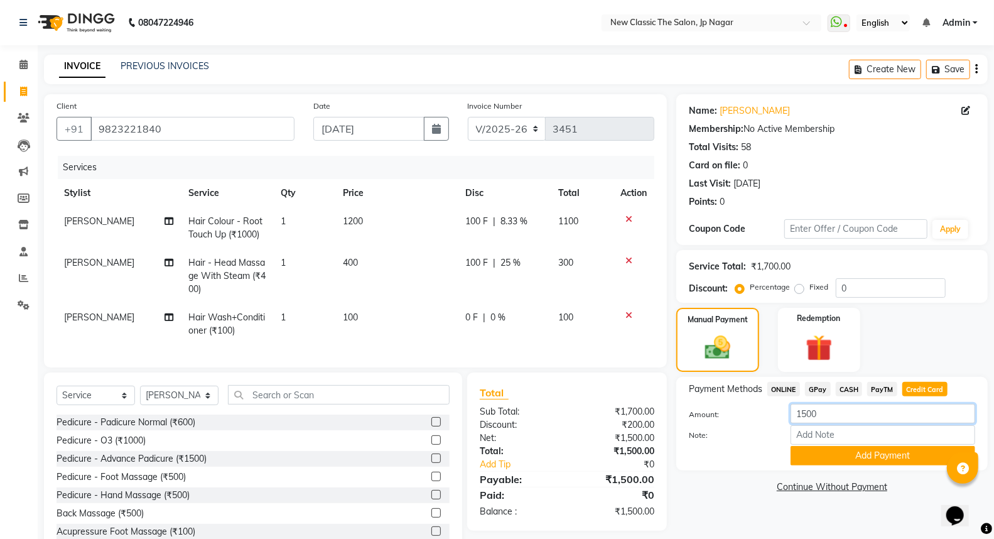
click at [806, 411] on input "1500" at bounding box center [882, 413] width 185 height 19
type input "1600"
click at [898, 459] on button "Add Payment" at bounding box center [882, 455] width 185 height 19
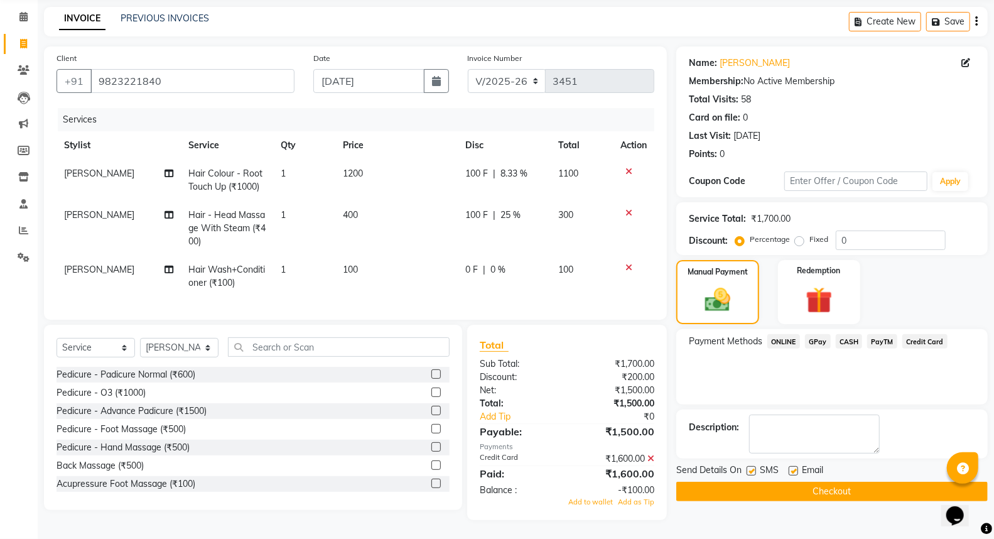
scroll to position [57, 0]
click at [639, 504] on span "Add as Tip" at bounding box center [636, 501] width 36 height 9
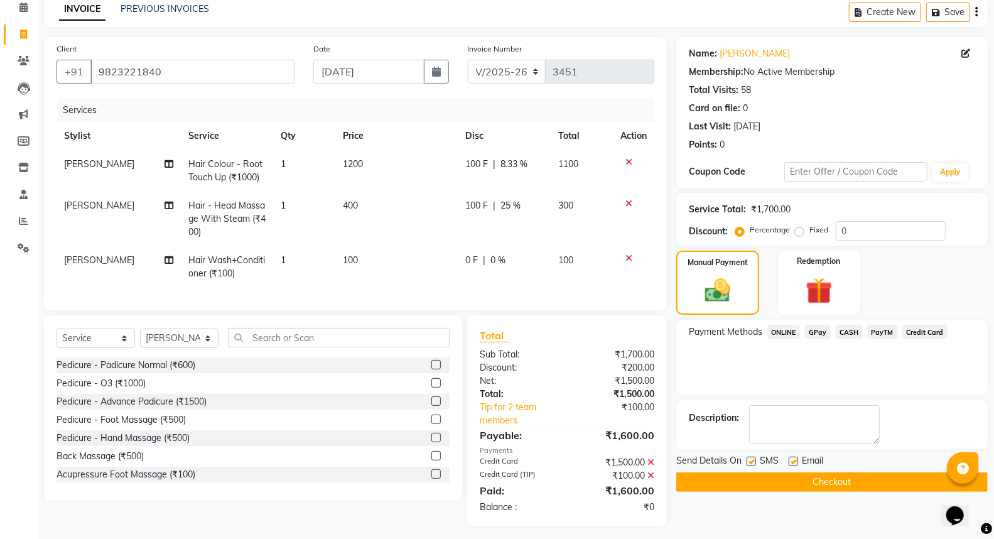
click at [720, 486] on button "Checkout" at bounding box center [831, 481] width 311 height 19
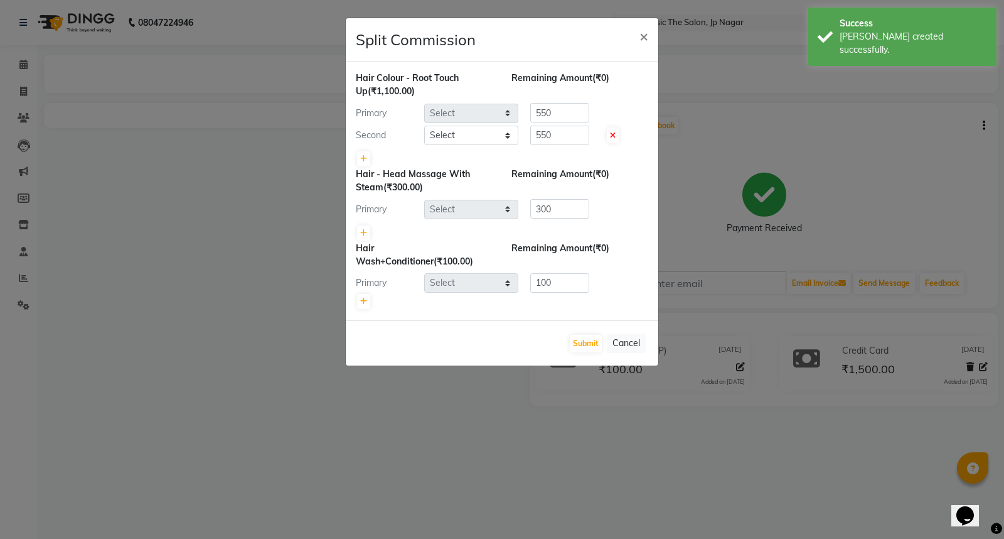
select select "27628"
select select "27630"
select select "27628"
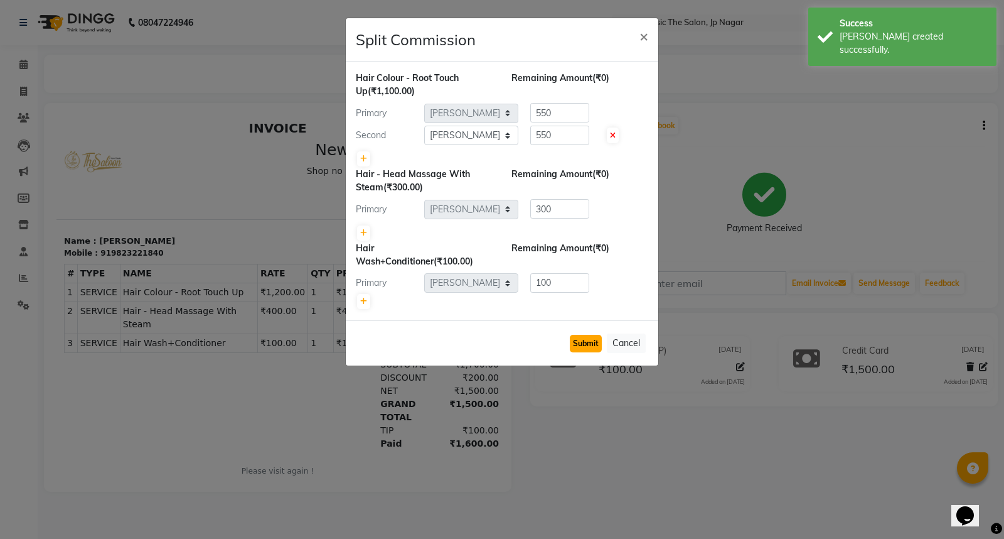
click at [577, 341] on button "Submit" at bounding box center [586, 344] width 32 height 18
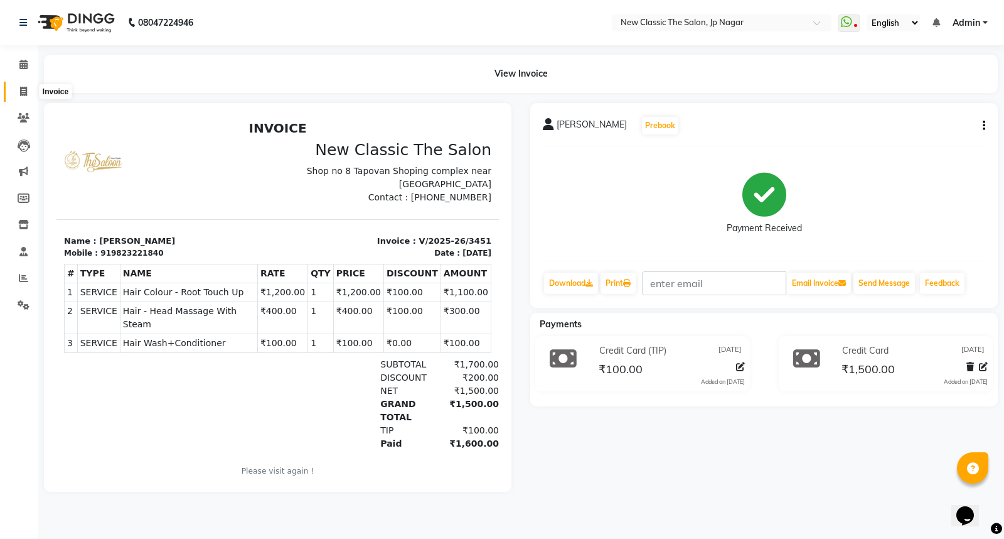
click at [20, 89] on icon at bounding box center [23, 91] width 7 height 9
select select "service"
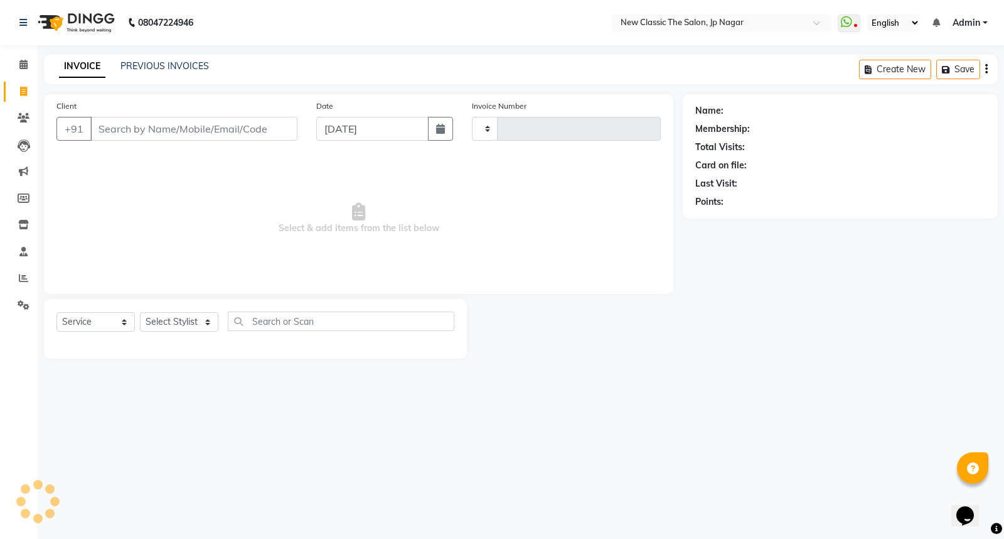
type input "3452"
select select "4678"
click at [117, 130] on input "Client" at bounding box center [193, 129] width 207 height 24
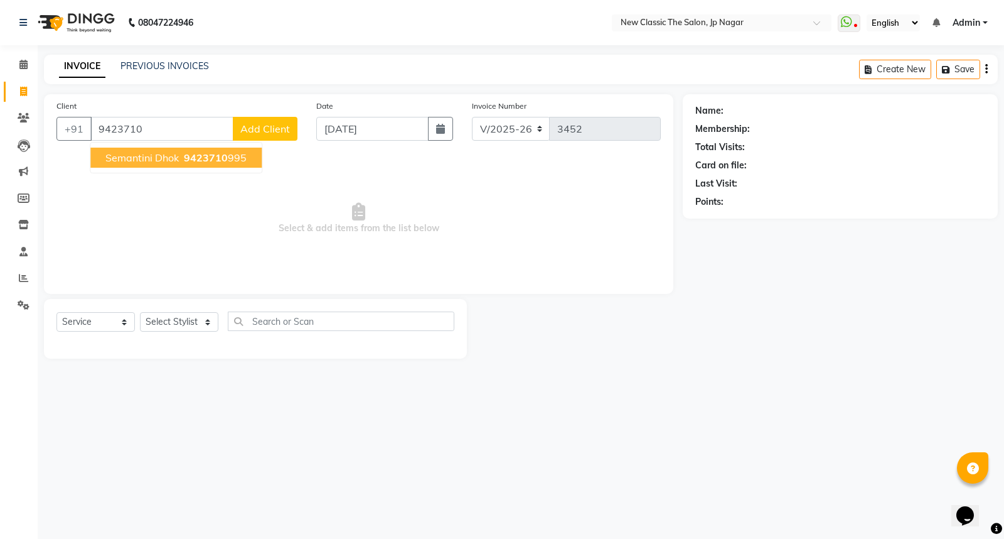
click at [130, 158] on span "Semantini Dhok" at bounding box center [141, 157] width 73 height 13
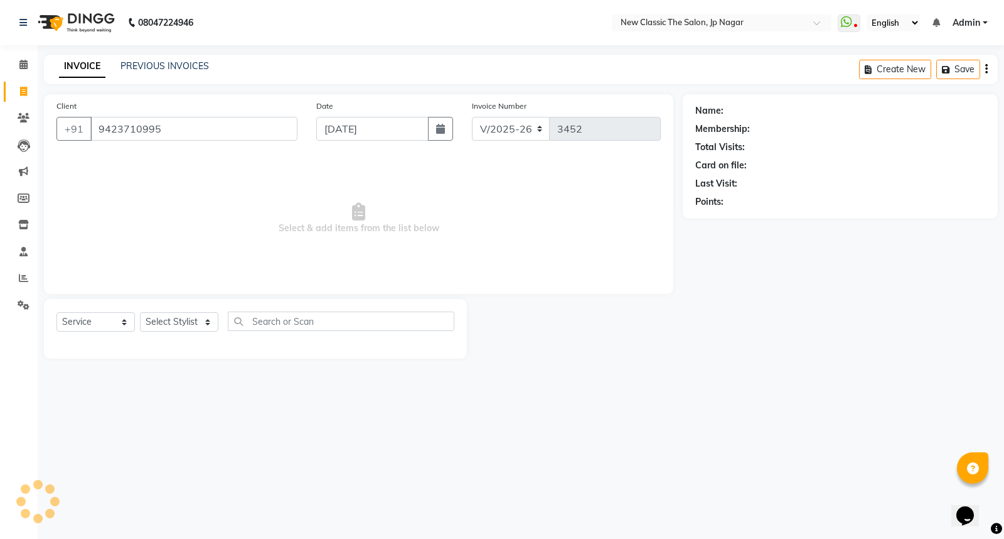
type input "9423710995"
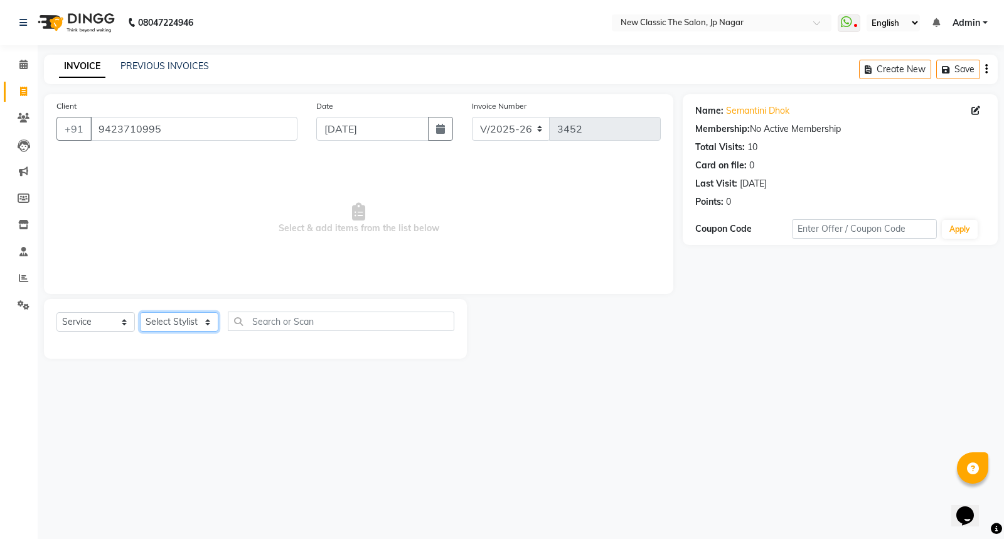
click at [178, 319] on select "Select Stylist Amit [PERSON_NAME] [PERSON_NAME] [PERSON_NAME] Manager [PERSON_N…" at bounding box center [179, 321] width 78 height 19
select select "27630"
click at [140, 313] on select "Select Stylist Amit [PERSON_NAME] [PERSON_NAME] [PERSON_NAME] Manager [PERSON_N…" at bounding box center [179, 321] width 78 height 19
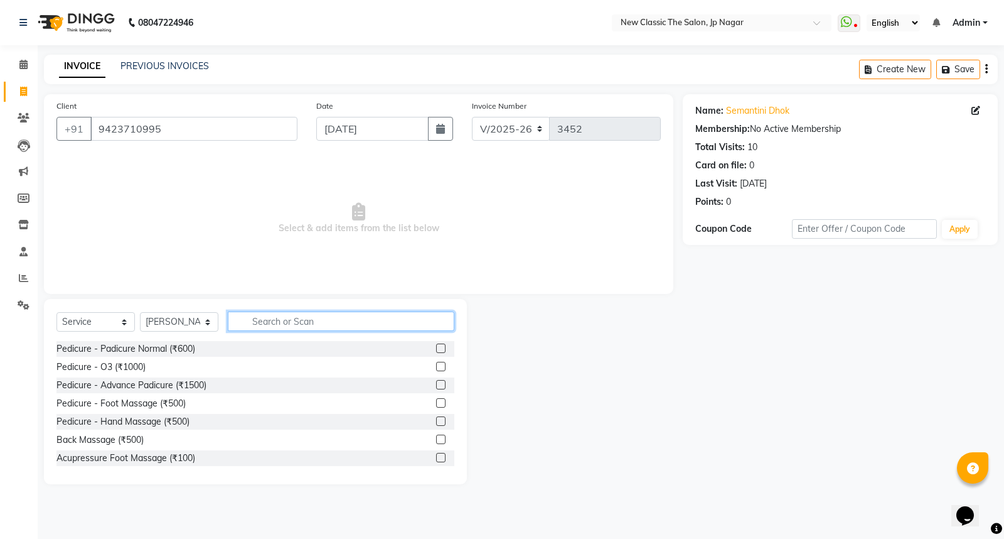
click at [255, 323] on input "text" at bounding box center [341, 320] width 227 height 19
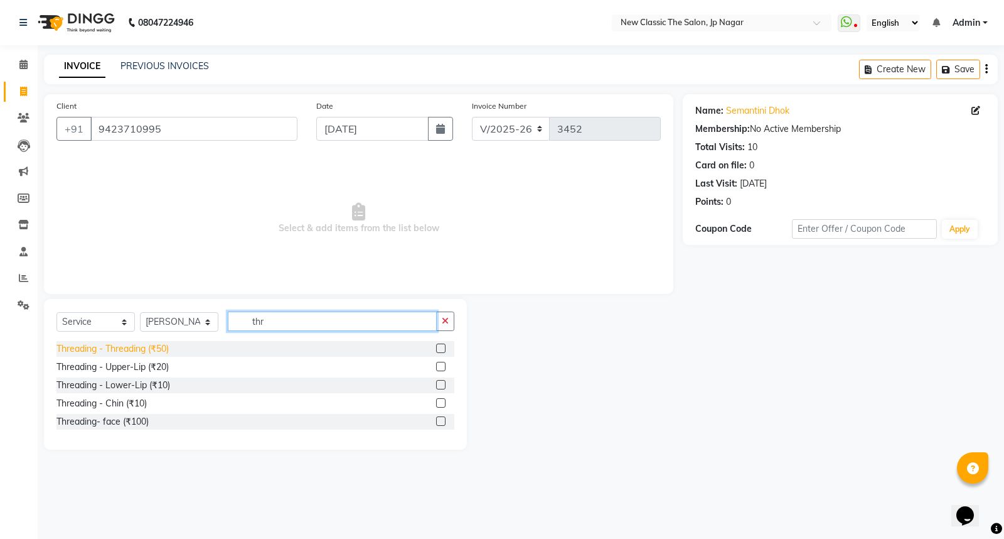
type input "thr"
click at [117, 346] on div "Threading - Threading (₹50)" at bounding box center [112, 348] width 112 height 13
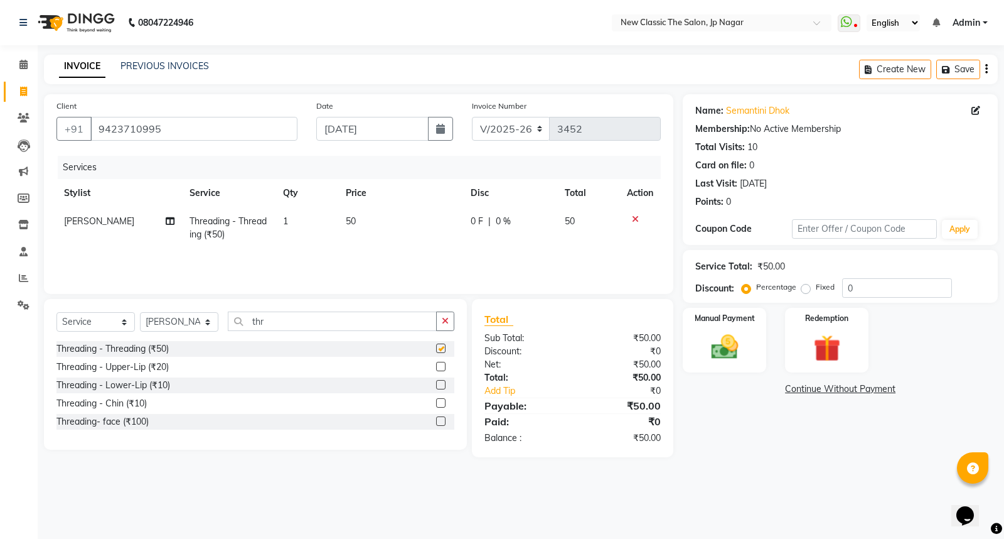
checkbox input "false"
drag, startPoint x: 154, startPoint y: 371, endPoint x: 190, endPoint y: 366, distance: 35.5
click at [155, 371] on div "Threading - Upper-Lip (₹20)" at bounding box center [112, 366] width 112 height 13
checkbox input "false"
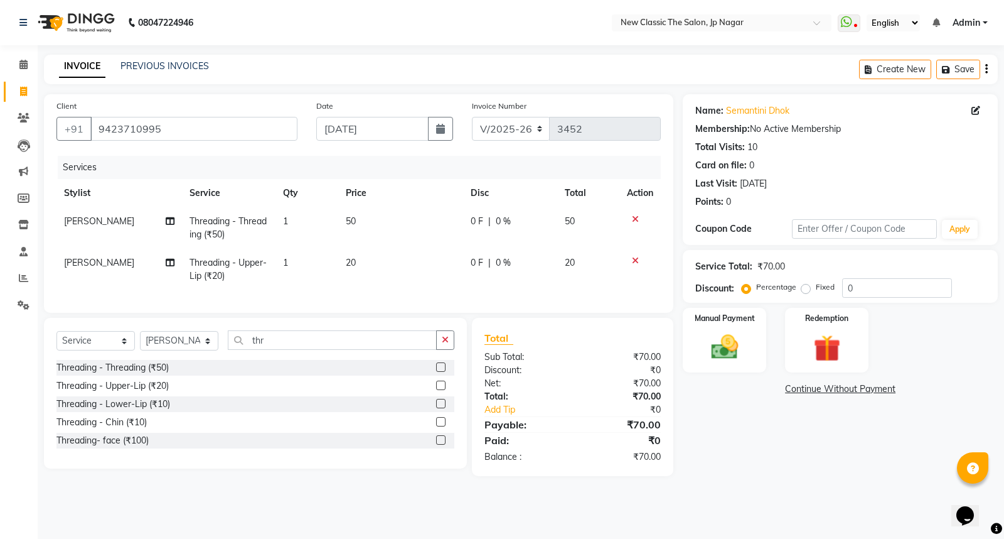
click at [369, 260] on td "20" at bounding box center [400, 269] width 125 height 41
select select "27630"
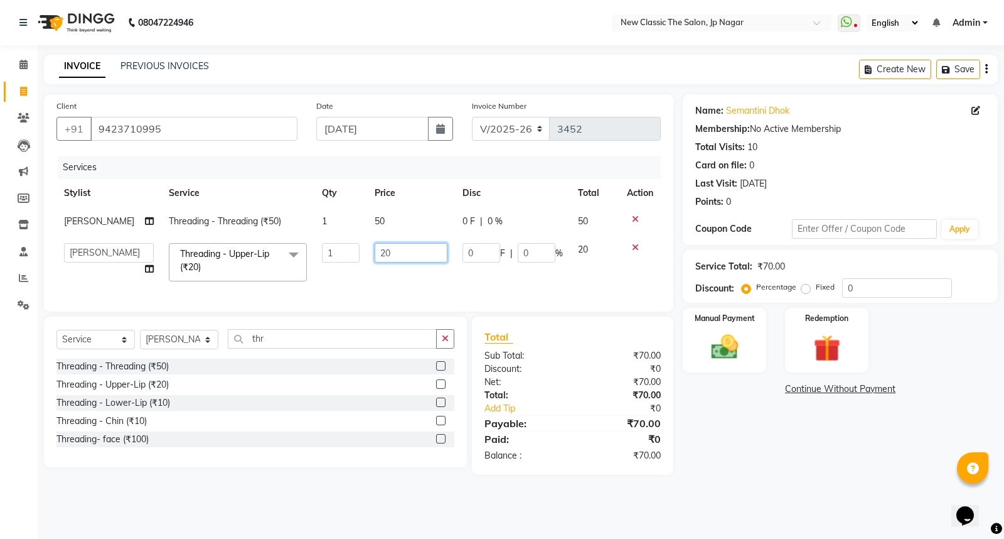
click at [386, 249] on input "20" at bounding box center [411, 252] width 73 height 19
type input "2"
type input "50"
click at [411, 285] on td "50" at bounding box center [411, 261] width 88 height 53
select select "27630"
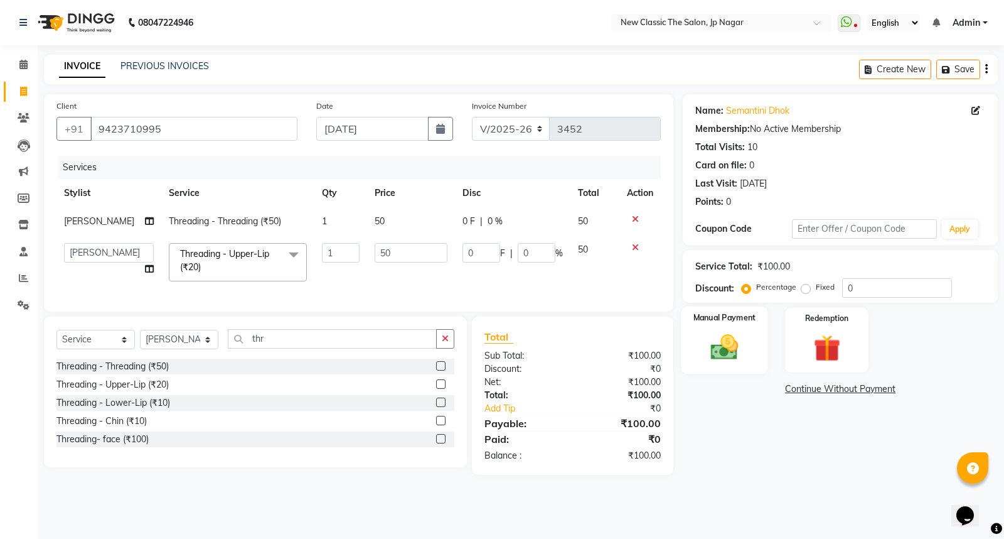
click at [719, 347] on img at bounding box center [724, 347] width 45 height 32
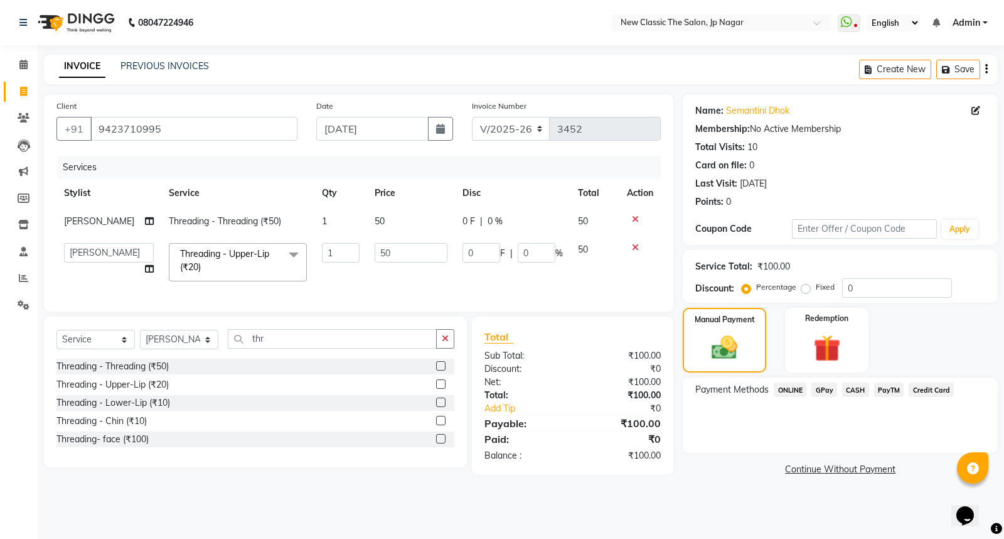
click at [854, 388] on span "CASH" at bounding box center [855, 389] width 27 height 14
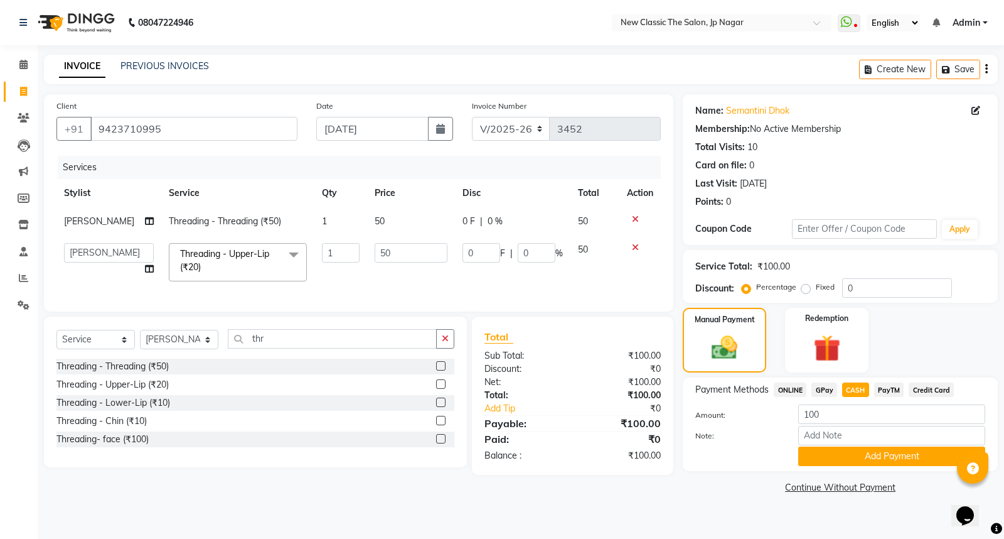
click at [812, 449] on button "Add Payment" at bounding box center [891, 455] width 187 height 19
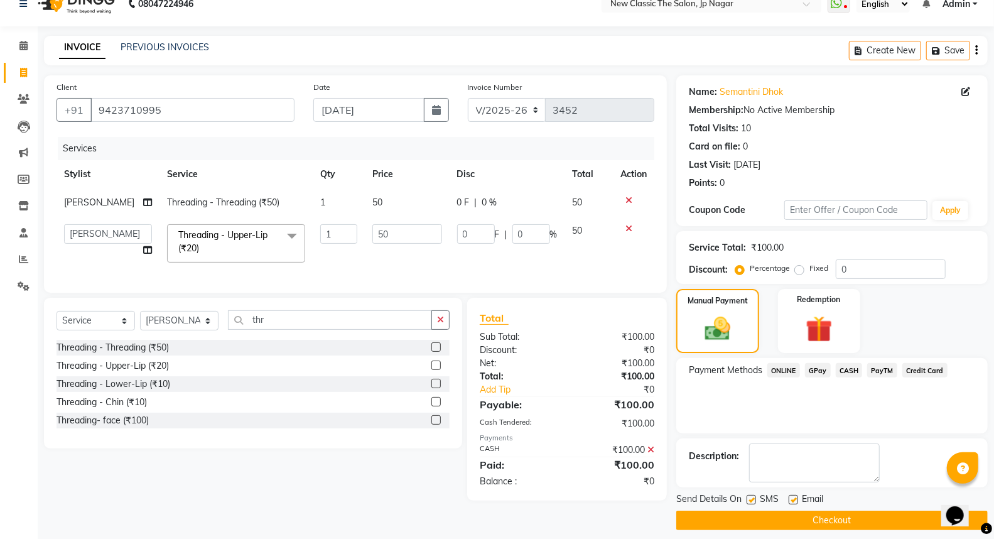
scroll to position [28, 0]
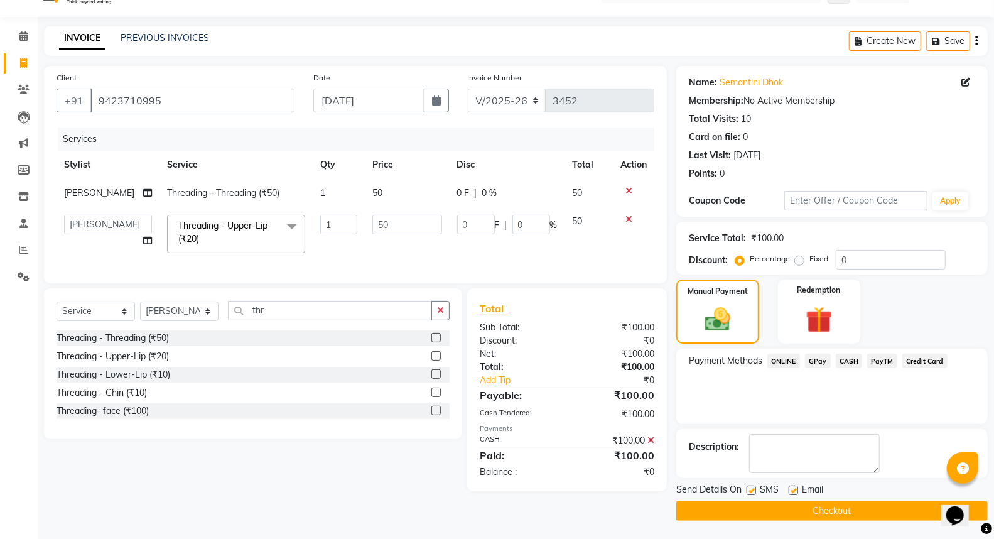
click at [698, 508] on button "Checkout" at bounding box center [831, 510] width 311 height 19
